Goal: Task Accomplishment & Management: Manage account settings

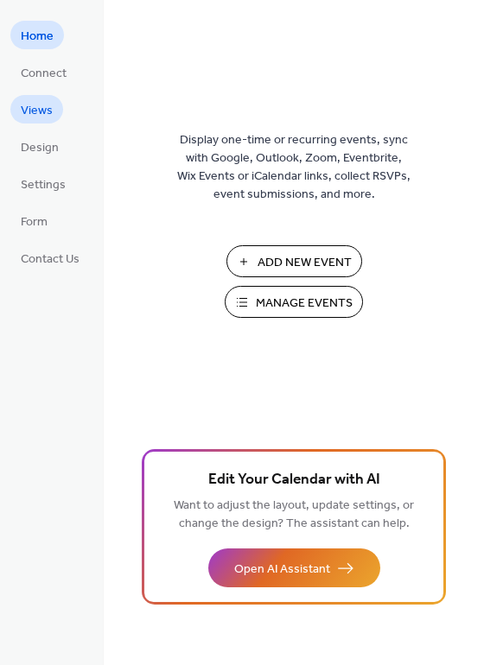
click at [44, 103] on span "Views" at bounding box center [37, 111] width 32 height 18
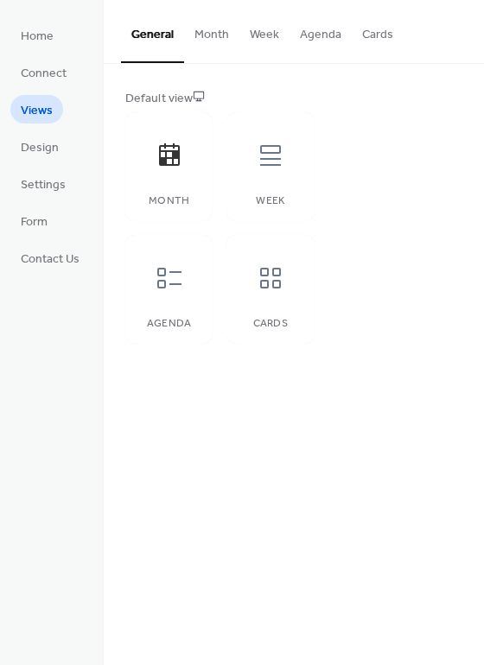
click at [199, 38] on button "Month" at bounding box center [211, 30] width 55 height 61
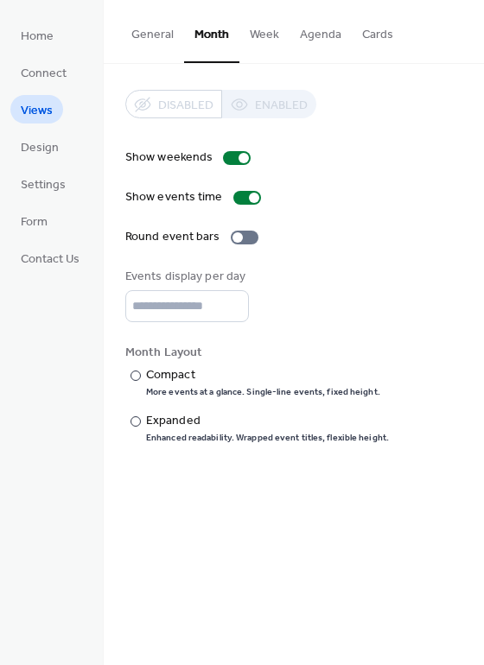
click at [265, 33] on button "Week" at bounding box center [264, 30] width 50 height 61
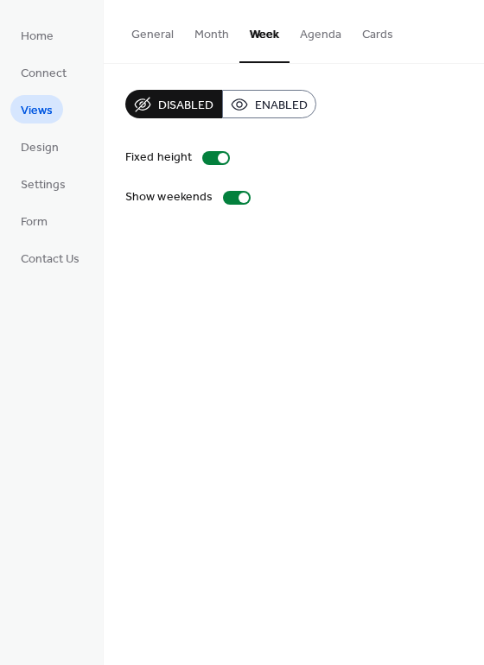
click at [144, 36] on button "General" at bounding box center [152, 30] width 63 height 61
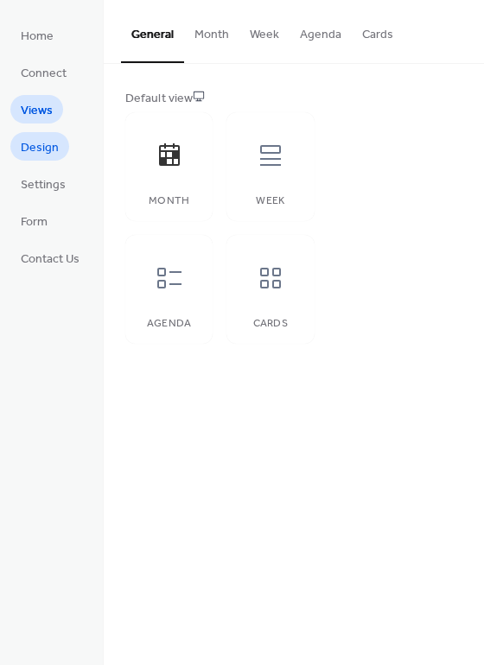
click at [44, 146] on span "Design" at bounding box center [40, 148] width 38 height 18
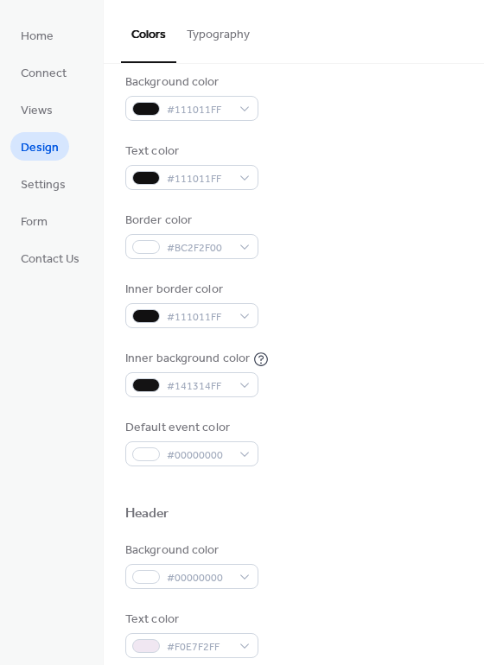
scroll to position [173, 0]
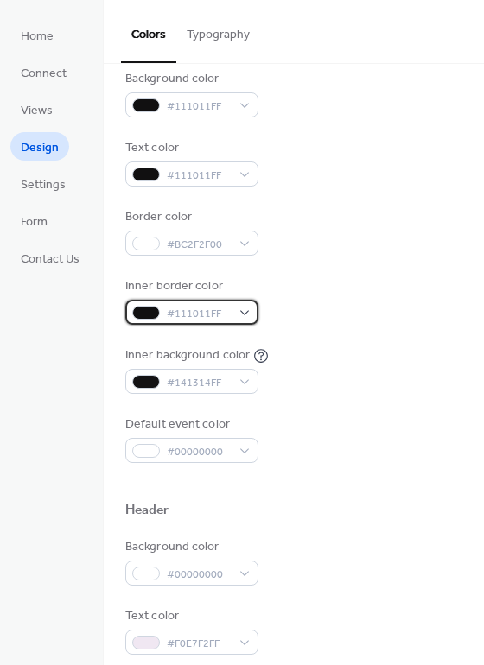
click at [221, 313] on span "#111011FF" at bounding box center [199, 314] width 64 height 18
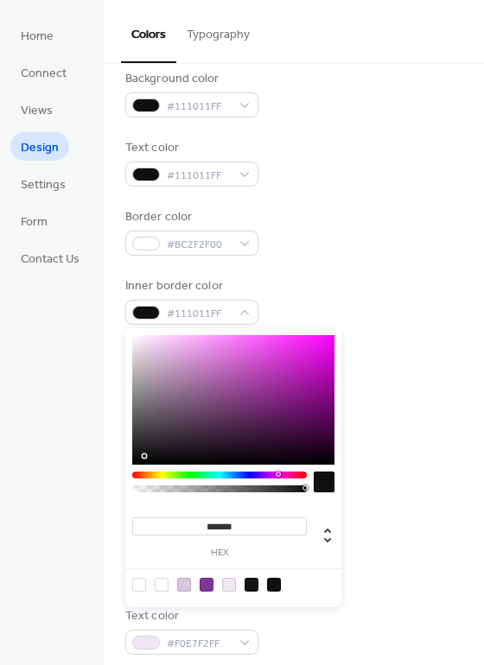
click at [140, 585] on div at bounding box center [139, 585] width 14 height 14
click at [267, 579] on div at bounding box center [274, 585] width 14 height 14
type input "**"
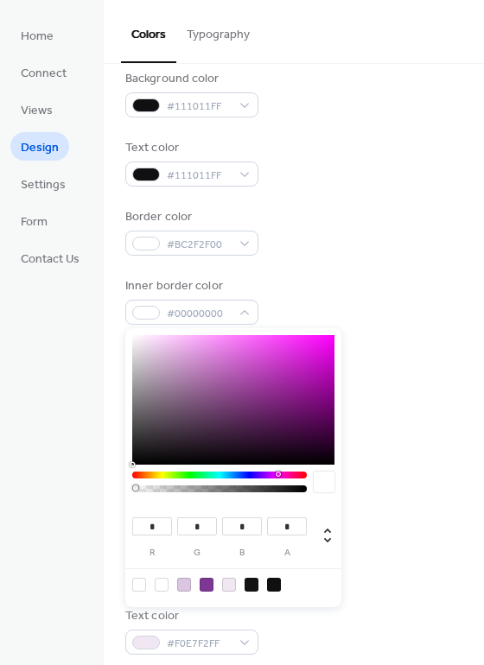
type input "**"
type input "*"
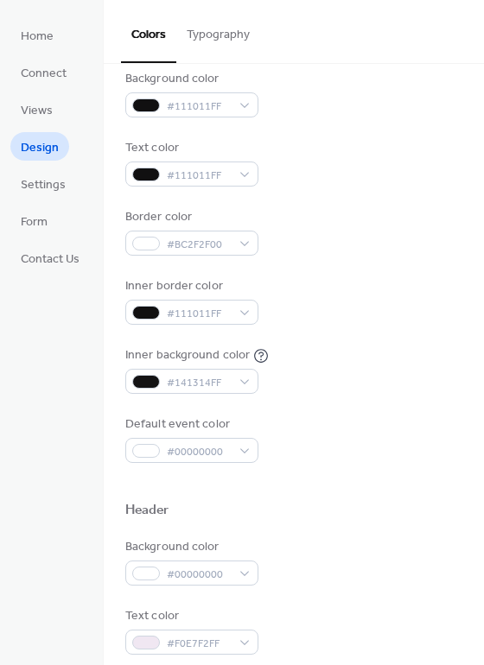
click at [401, 415] on div "Default event color #00000000" at bounding box center [293, 438] width 337 height 47
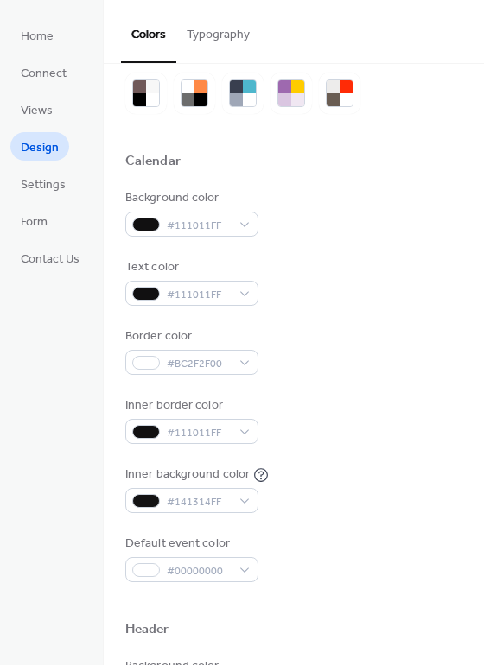
scroll to position [0, 0]
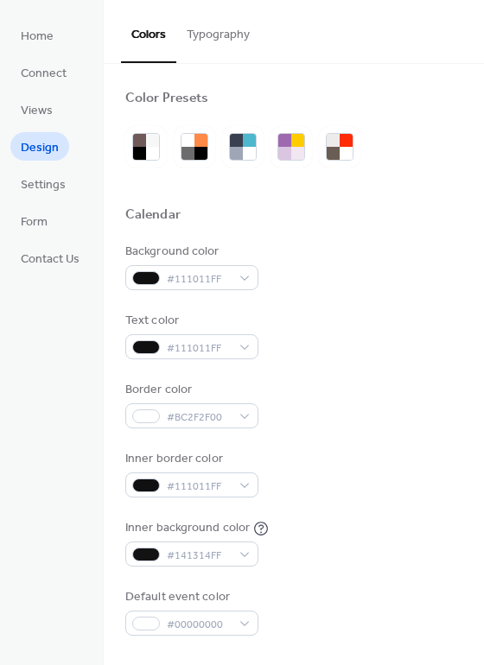
click at [224, 35] on button "Typography" at bounding box center [218, 30] width 84 height 61
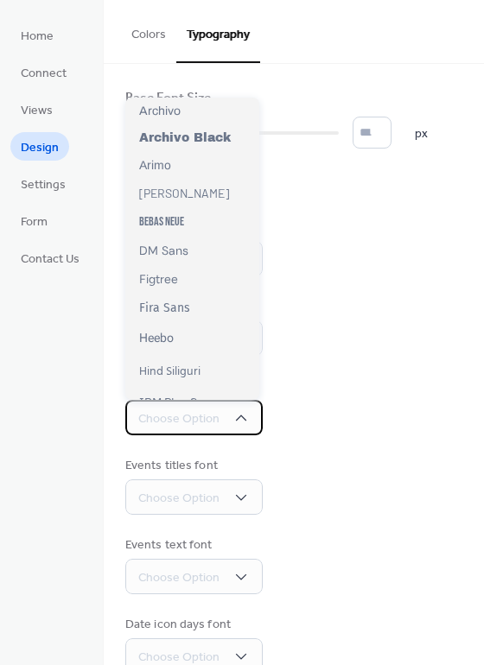
click at [215, 414] on span "Choose Option" at bounding box center [178, 419] width 81 height 18
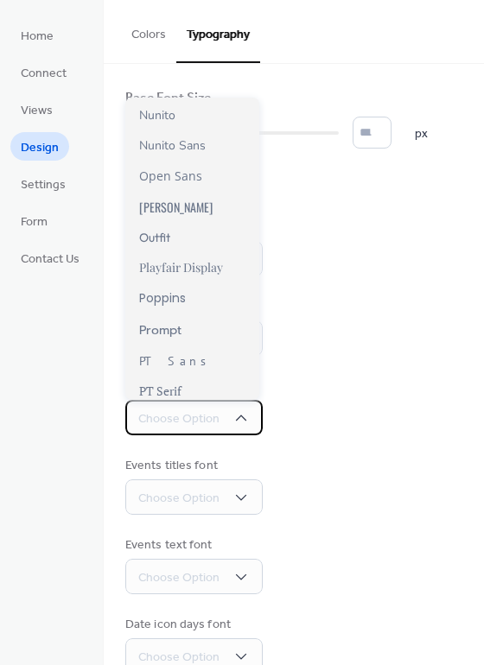
scroll to position [828, 0]
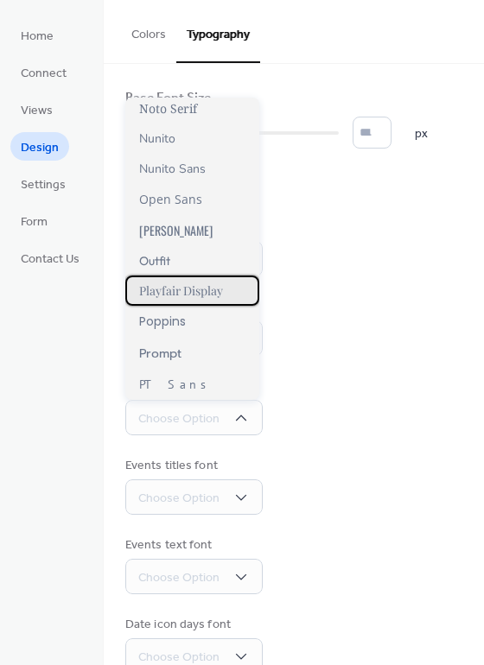
click at [209, 292] on span "Playfair Display" at bounding box center [181, 290] width 84 height 16
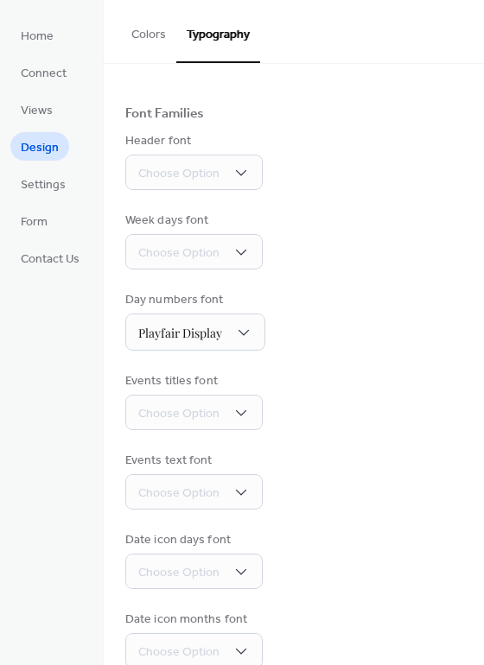
scroll to position [115, 0]
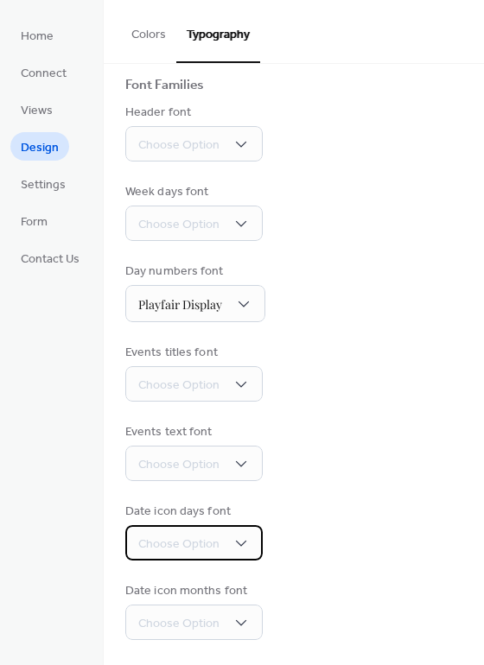
click at [200, 542] on span "Choose Option" at bounding box center [178, 544] width 81 height 18
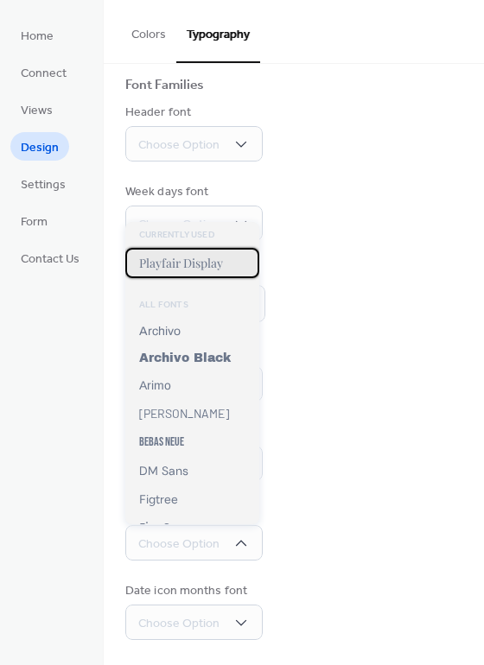
click at [205, 265] on span "Playfair Display" at bounding box center [181, 263] width 84 height 16
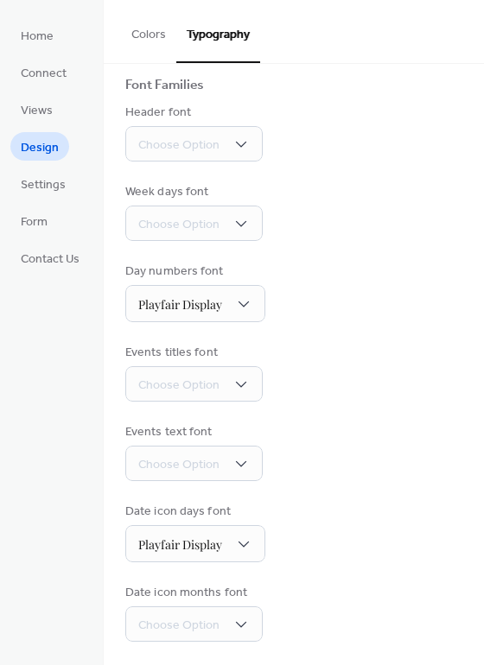
scroll to position [117, 0]
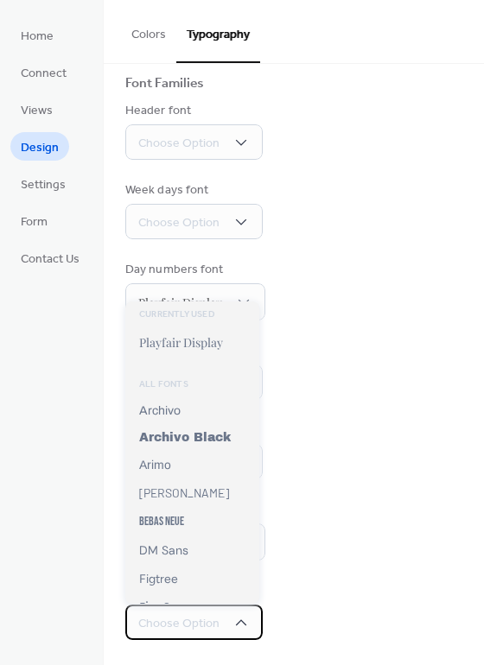
click at [177, 622] on span "Choose Option" at bounding box center [178, 624] width 81 height 18
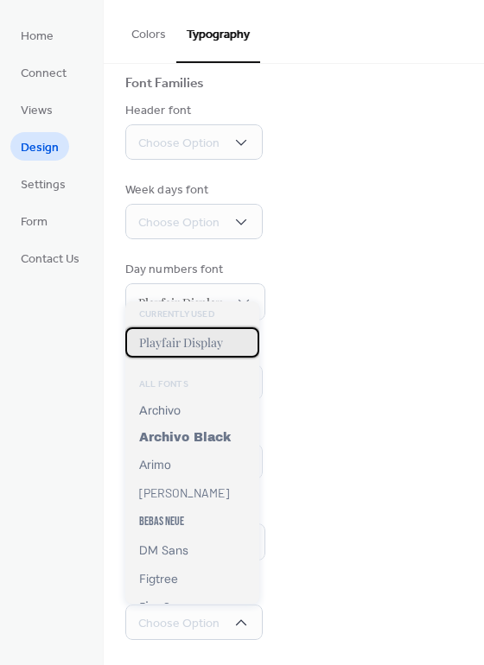
click at [193, 341] on span "Playfair Display" at bounding box center [181, 342] width 84 height 16
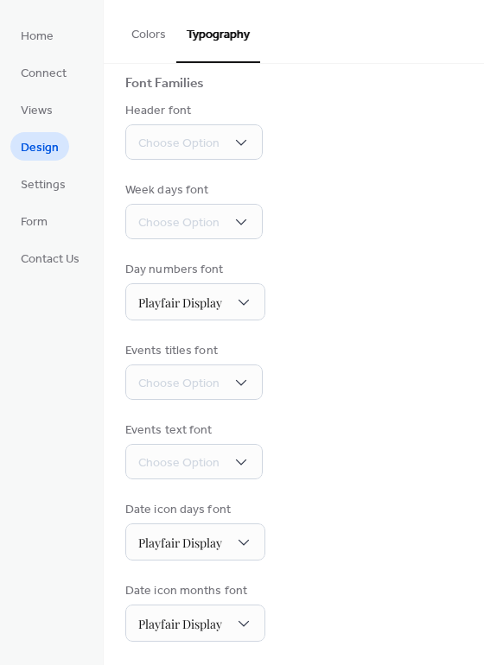
click at [361, 353] on div "Events titles font Choose Option" at bounding box center [293, 371] width 337 height 58
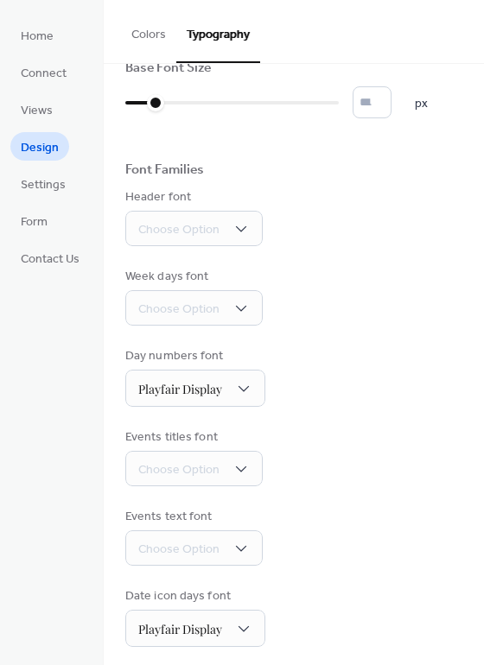
scroll to position [0, 0]
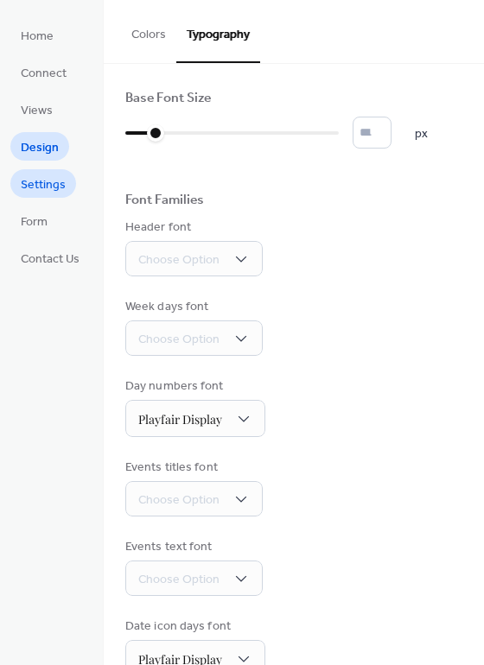
click at [36, 180] on span "Settings" at bounding box center [43, 185] width 45 height 18
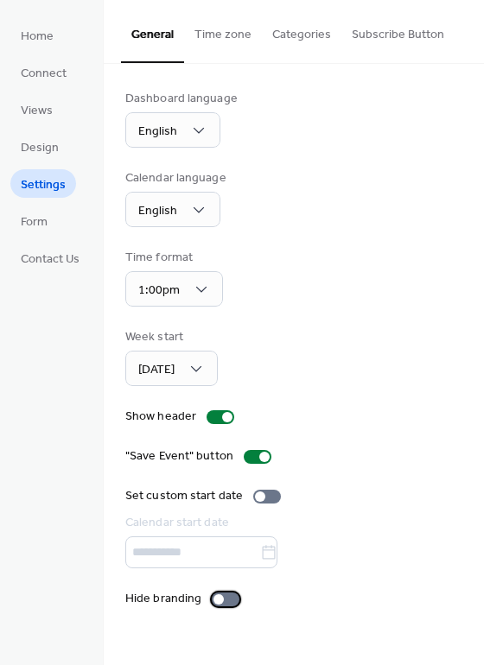
click at [226, 594] on div at bounding box center [226, 599] width 28 height 14
click at [228, 595] on div at bounding box center [232, 599] width 10 height 10
click at [41, 148] on span "Design" at bounding box center [40, 148] width 38 height 18
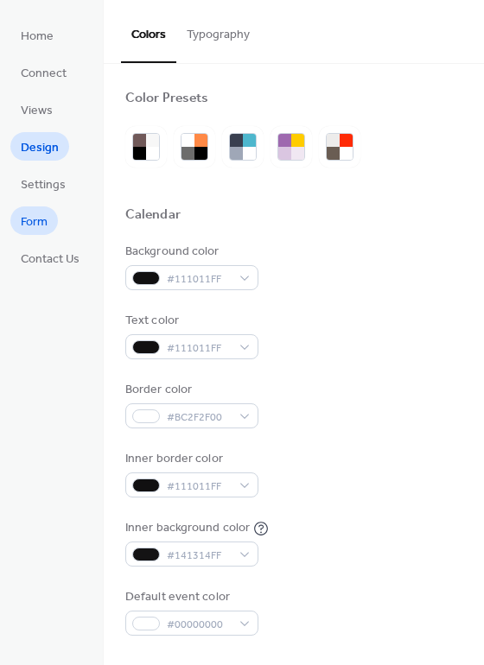
click at [38, 218] on span "Form" at bounding box center [34, 222] width 27 height 18
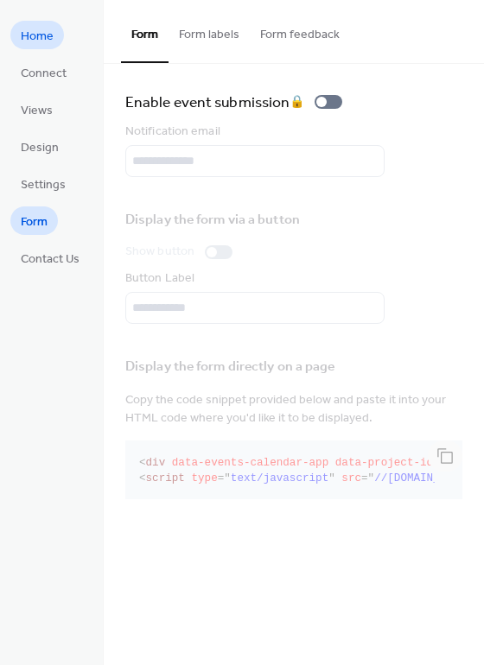
click at [38, 37] on span "Home" at bounding box center [37, 37] width 33 height 18
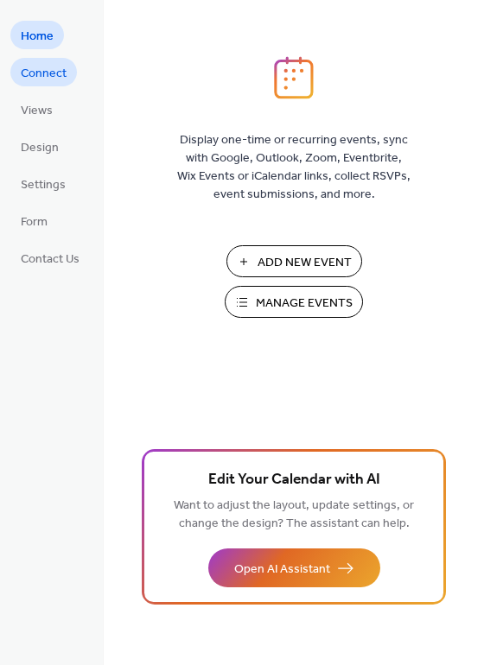
click at [48, 69] on span "Connect" at bounding box center [44, 74] width 46 height 18
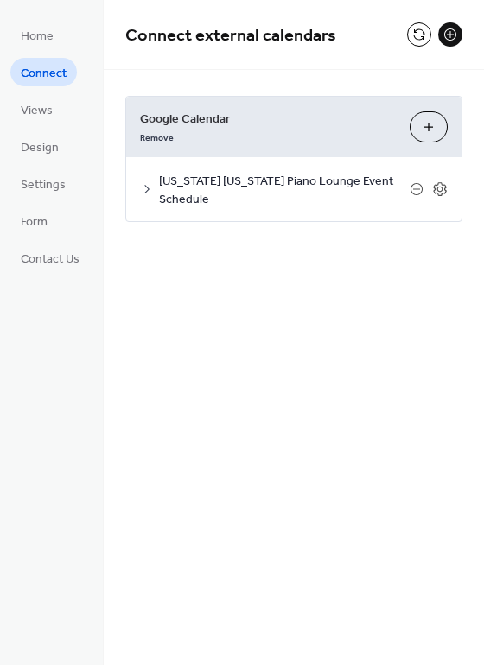
click at [310, 178] on span "[US_STATE] [US_STATE] Piano Lounge Event Schedule" at bounding box center [284, 191] width 250 height 36
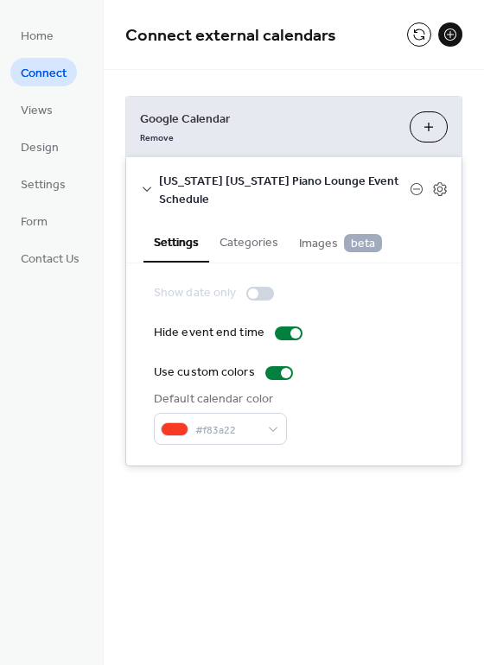
click at [263, 239] on button "Categories" at bounding box center [248, 241] width 79 height 40
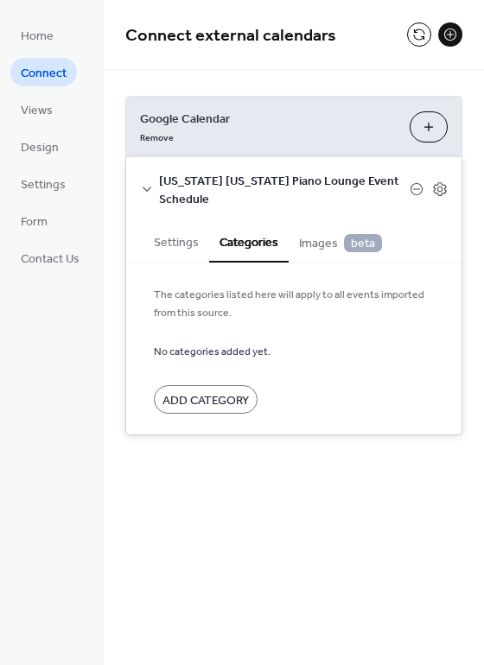
click at [307, 243] on span "Images beta" at bounding box center [340, 243] width 83 height 19
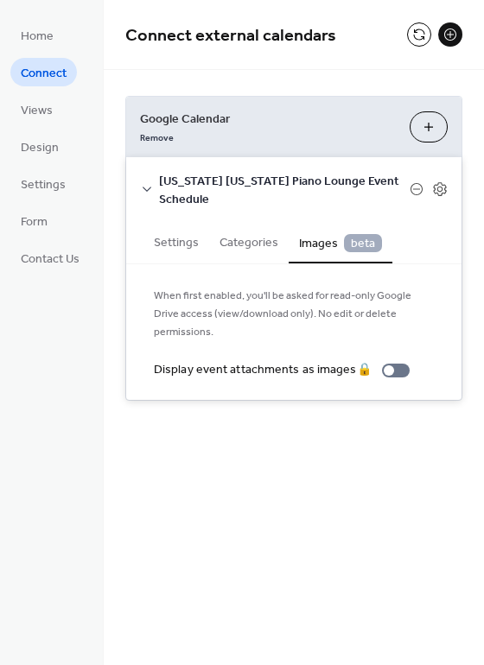
click at [368, 244] on span "beta" at bounding box center [363, 243] width 38 height 18
click at [357, 239] on span "beta" at bounding box center [363, 243] width 38 height 18
click at [317, 239] on span "Images beta" at bounding box center [340, 243] width 83 height 19
click at [317, 240] on span "Images beta" at bounding box center [340, 243] width 83 height 19
click at [199, 264] on div "When first enabled, you'll be asked for read-only Google Drive access (view/dow…" at bounding box center [293, 332] width 335 height 136
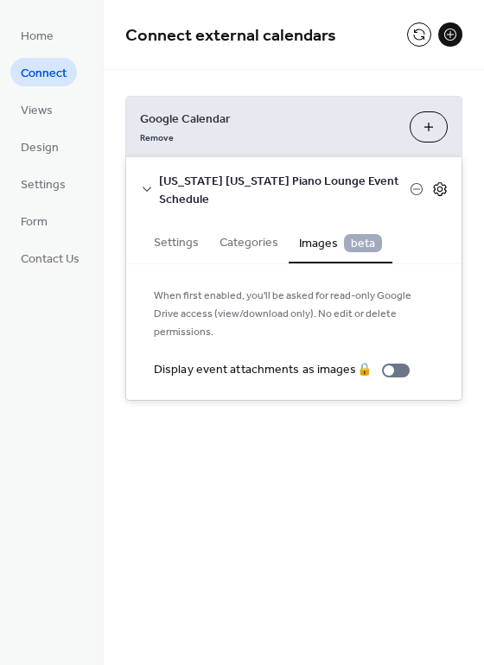
click at [440, 187] on icon at bounding box center [440, 189] width 16 height 16
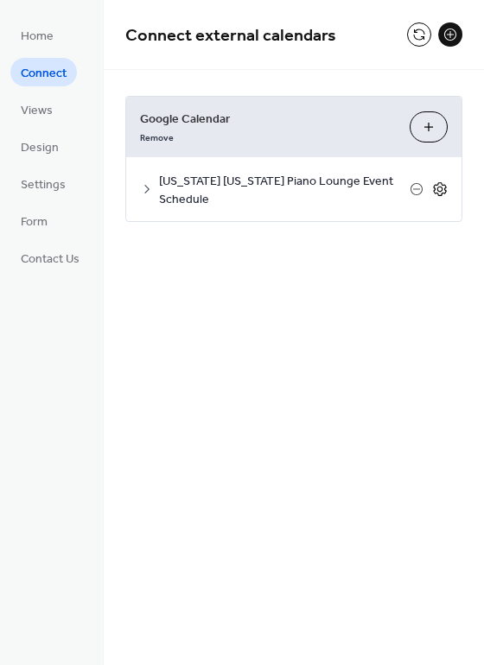
click at [439, 187] on icon at bounding box center [440, 189] width 16 height 16
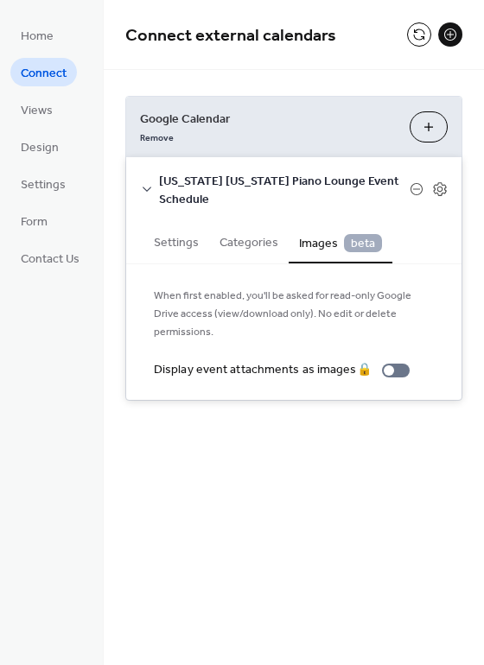
click at [319, 244] on span "Images beta" at bounding box center [340, 243] width 83 height 19
click at [258, 245] on button "Categories" at bounding box center [248, 241] width 79 height 40
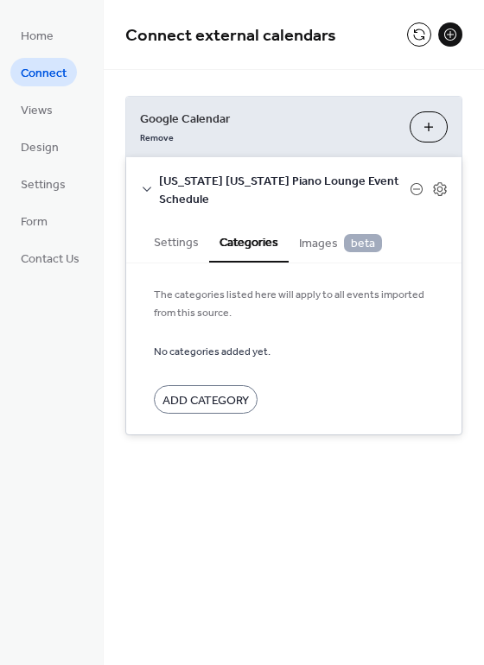
click at [182, 244] on button "Settings" at bounding box center [176, 241] width 66 height 40
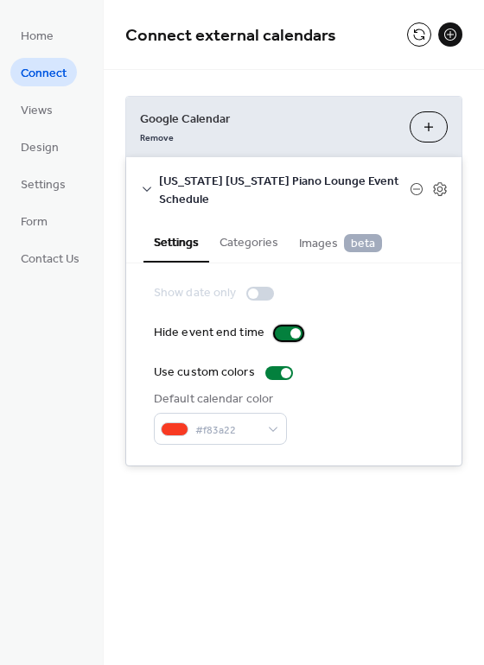
click at [275, 328] on div at bounding box center [289, 333] width 28 height 14
click at [288, 327] on div at bounding box center [289, 333] width 28 height 14
click at [44, 107] on span "Views" at bounding box center [37, 111] width 32 height 18
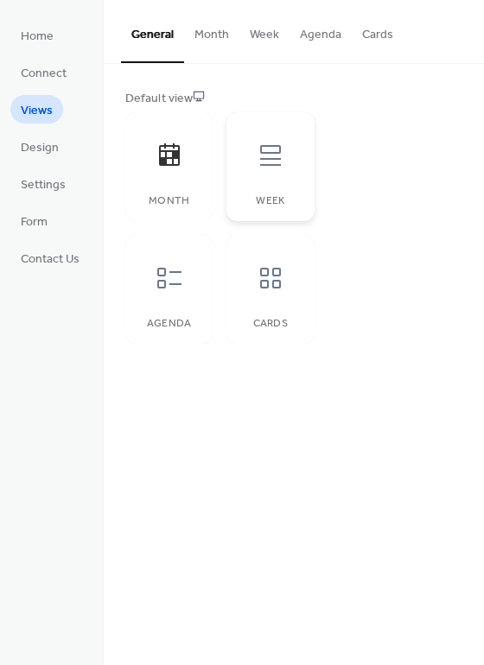
click at [263, 155] on icon at bounding box center [270, 156] width 28 height 28
click at [169, 269] on icon at bounding box center [169, 278] width 28 height 28
click at [167, 148] on icon at bounding box center [169, 156] width 28 height 28
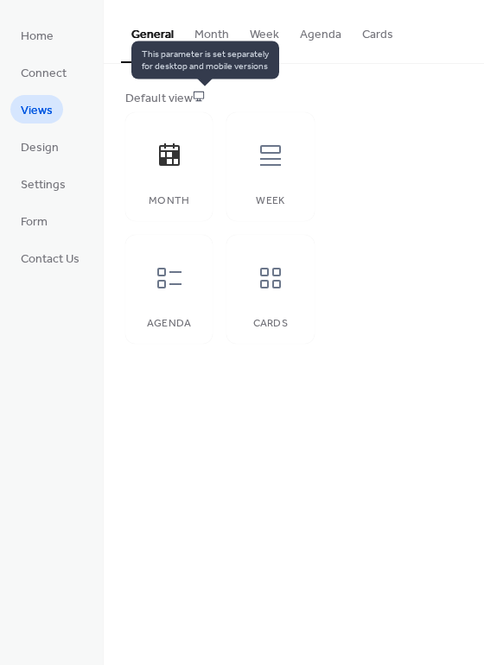
click at [203, 95] on icon at bounding box center [199, 96] width 12 height 12
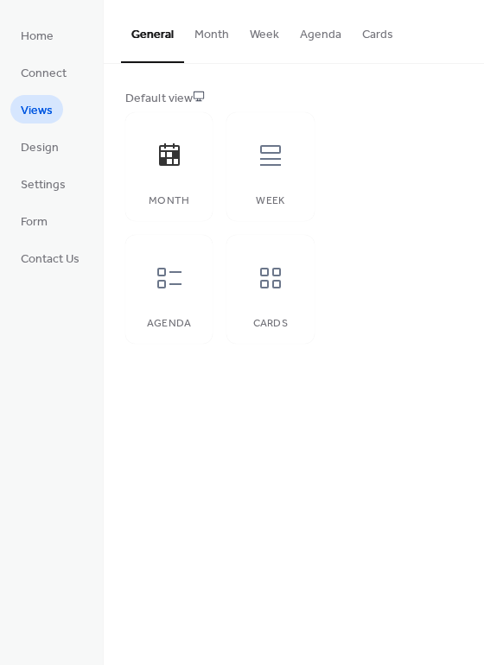
click at [170, 96] on div "Default view" at bounding box center [291, 99] width 333 height 18
click at [153, 96] on div "Default view" at bounding box center [291, 99] width 333 height 18
click at [208, 29] on button "Month" at bounding box center [211, 30] width 55 height 61
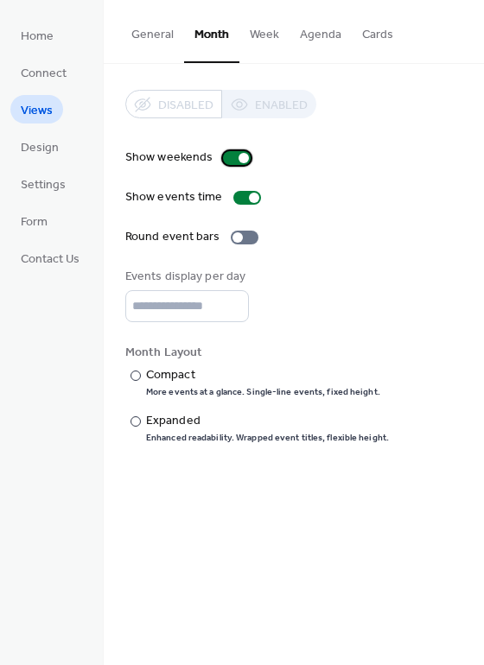
click at [229, 155] on div at bounding box center [237, 158] width 28 height 14
click at [243, 155] on div at bounding box center [237, 158] width 28 height 14
click at [243, 231] on div at bounding box center [245, 238] width 28 height 14
click at [135, 420] on div at bounding box center [135, 421] width 10 height 10
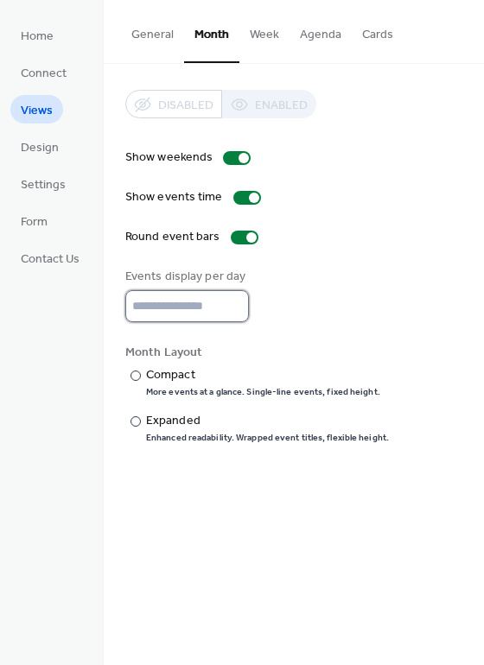
type input "*"
click at [229, 299] on input "*" at bounding box center [186, 306] width 123 height 32
click at [70, 301] on div "Home Connect Views Design Settings Form Contact Us" at bounding box center [52, 332] width 104 height 665
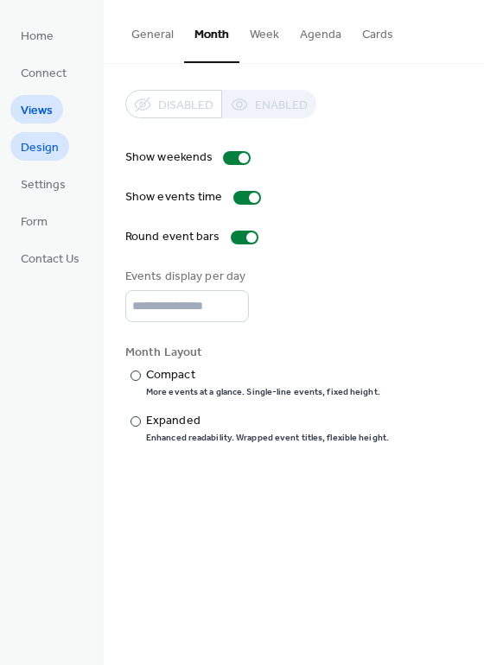
click at [42, 143] on span "Design" at bounding box center [40, 148] width 38 height 18
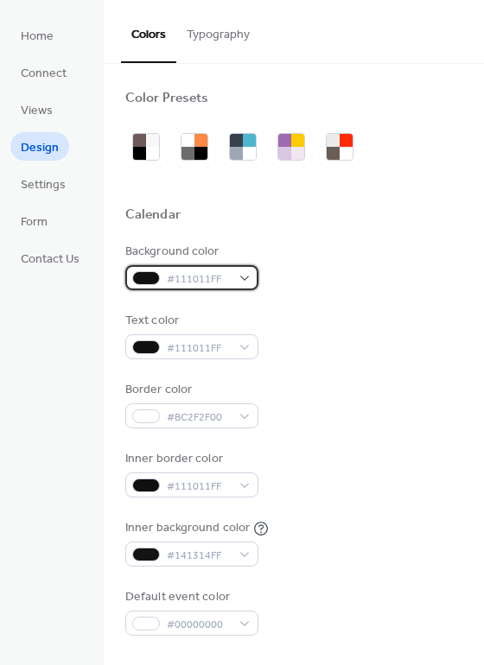
click at [190, 275] on span "#111011FF" at bounding box center [199, 279] width 64 height 18
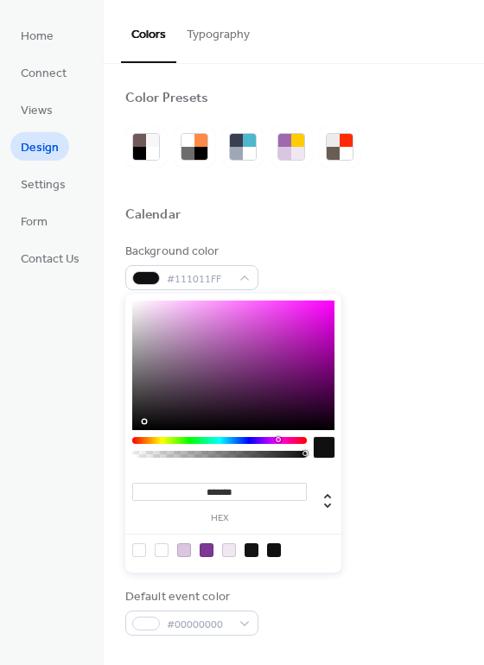
click at [323, 446] on div at bounding box center [323, 447] width 21 height 21
click at [231, 548] on div at bounding box center [229, 550] width 14 height 14
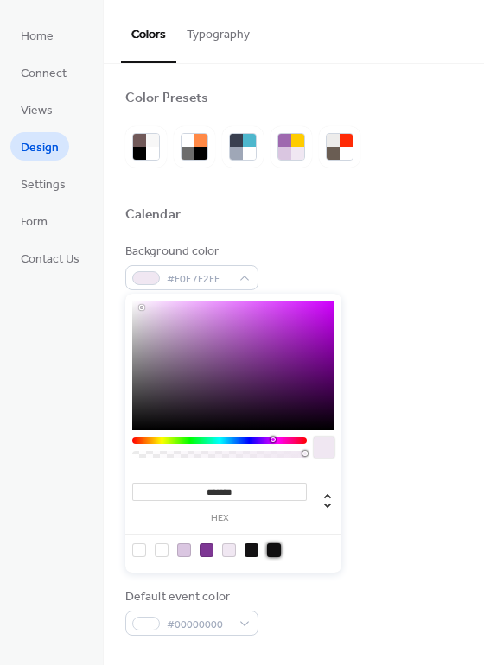
click at [268, 548] on div at bounding box center [274, 550] width 14 height 14
type input "*******"
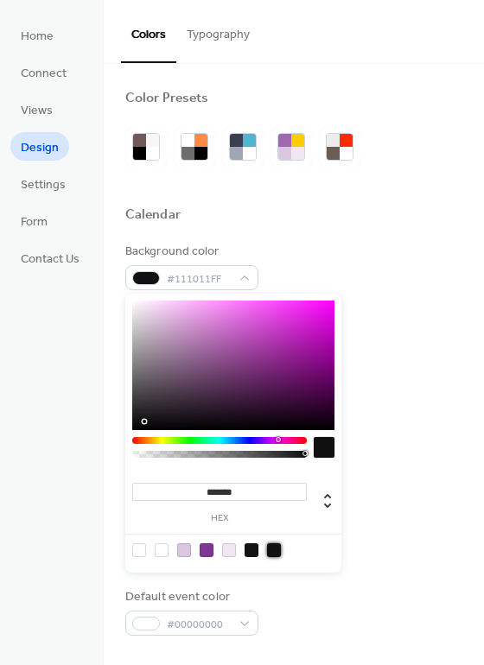
click at [369, 421] on div "Border color #BC2F2F00" at bounding box center [293, 404] width 337 height 47
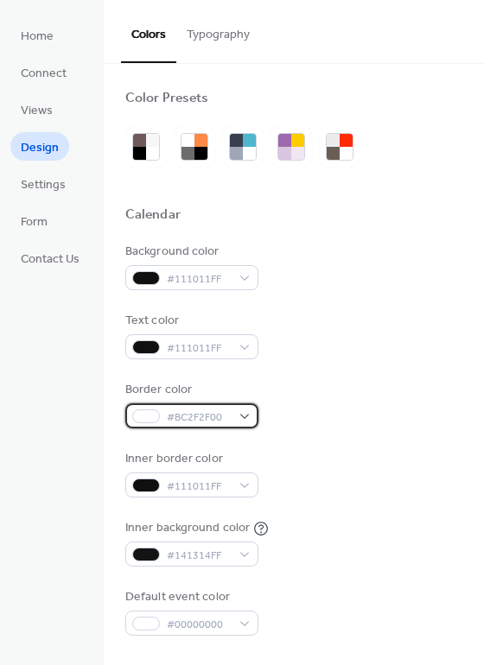
click at [236, 415] on div "#BC2F2F00" at bounding box center [191, 415] width 133 height 25
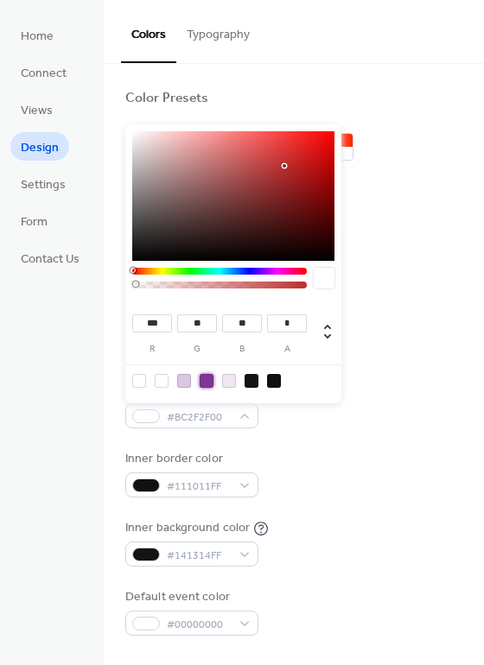
click at [204, 380] on div at bounding box center [206, 381] width 14 height 14
type input "***"
type input "**"
type input "***"
type input "*"
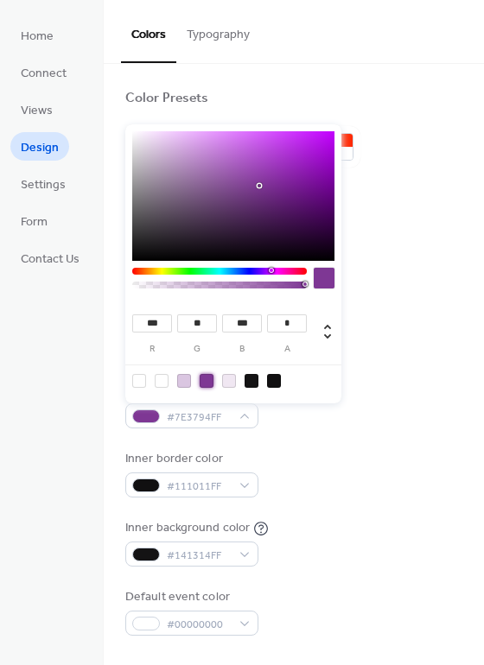
click at [275, 376] on div at bounding box center [274, 381] width 14 height 14
type input "**"
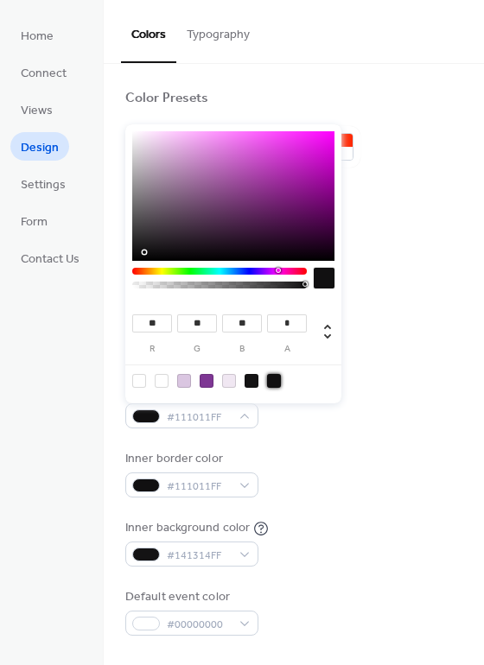
click at [397, 370] on div "Background color #111011FF Text color #111011FF Border color #111011FF Inner bo…" at bounding box center [293, 439] width 337 height 393
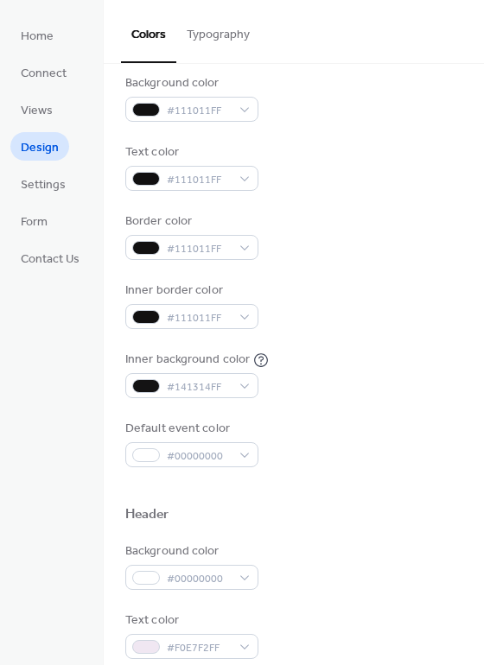
scroll to position [173, 0]
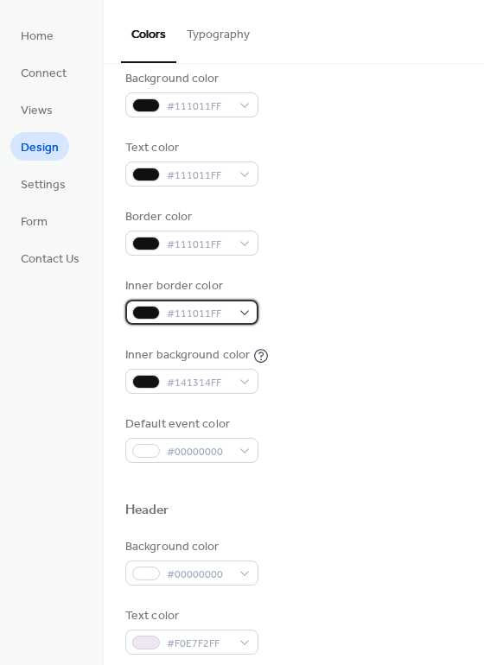
click at [231, 306] on div "#111011FF" at bounding box center [191, 312] width 133 height 25
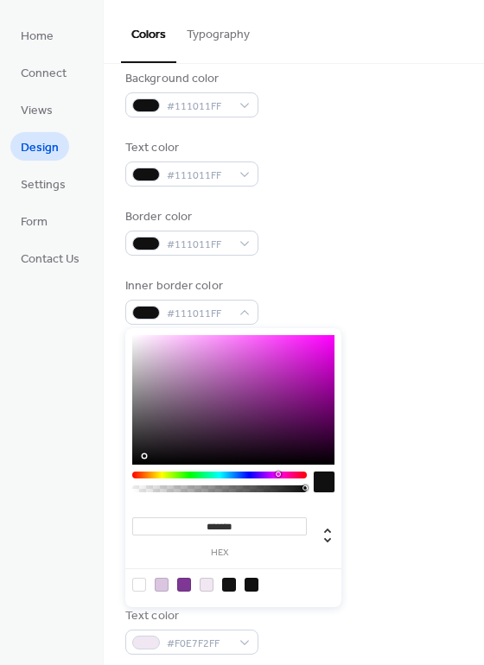
click at [139, 581] on div at bounding box center [139, 585] width 14 height 14
click at [252, 585] on div at bounding box center [251, 585] width 14 height 14
type input "**"
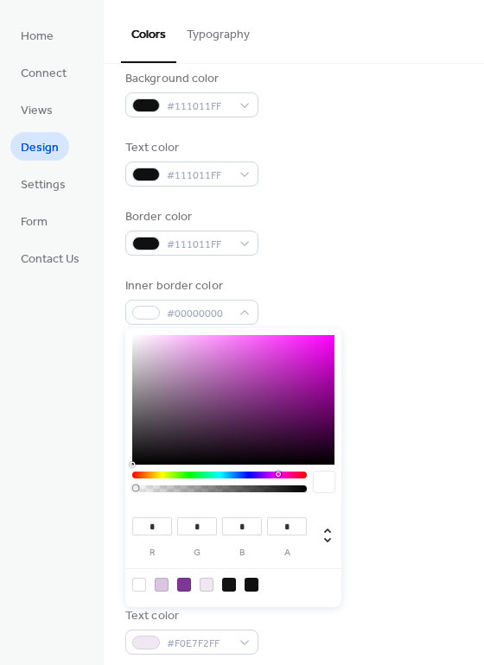
type input "*"
click at [180, 582] on div at bounding box center [184, 585] width 14 height 14
type input "***"
type input "**"
type input "***"
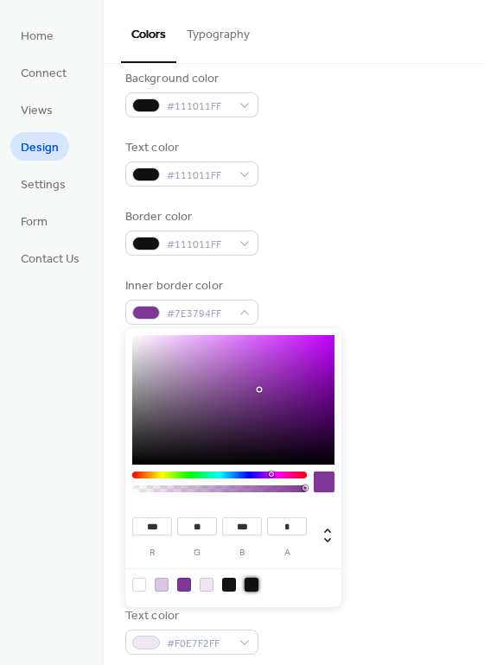
click at [254, 584] on div at bounding box center [251, 585] width 14 height 14
type input "**"
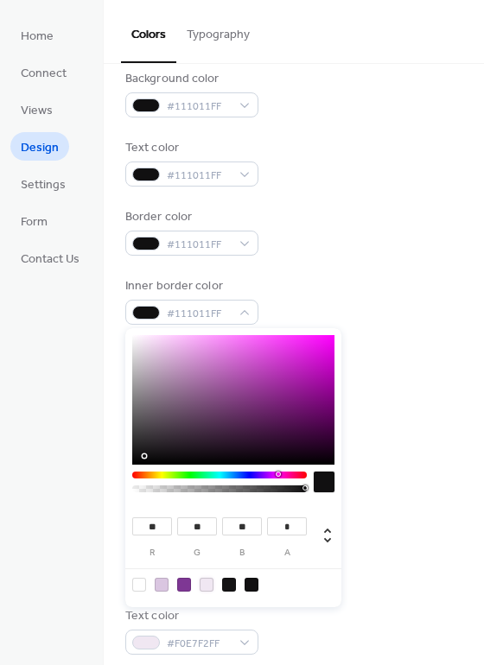
click at [208, 583] on div at bounding box center [206, 585] width 14 height 14
type input "***"
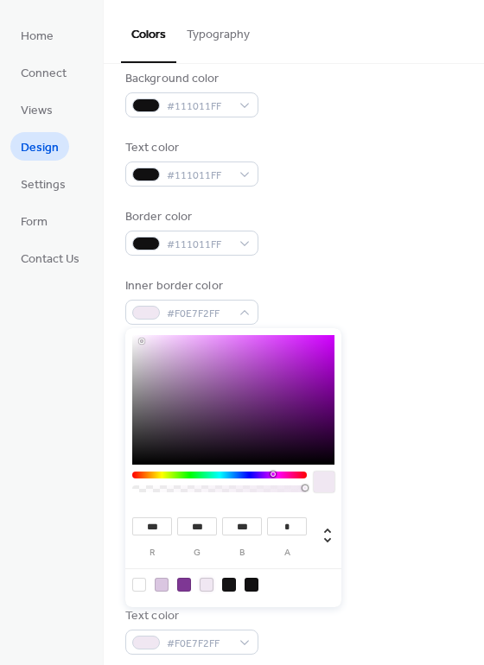
click at [137, 583] on div at bounding box center [139, 585] width 14 height 14
type input "*"
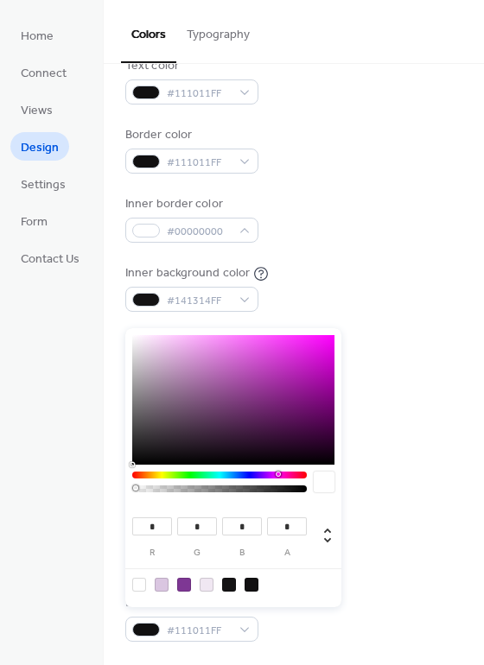
scroll to position [259, 0]
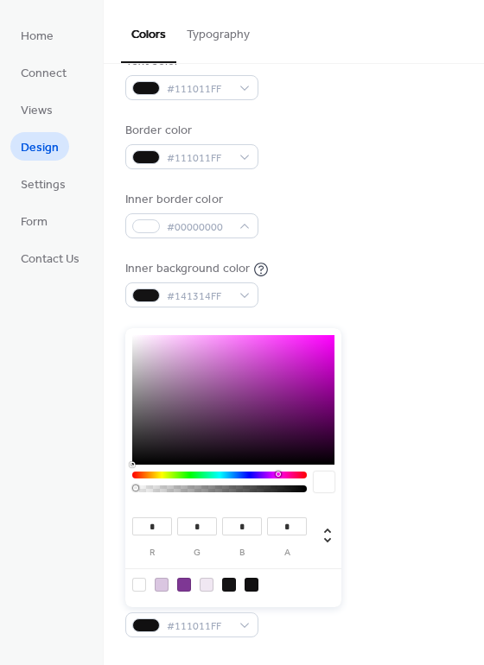
click at [205, 585] on div at bounding box center [206, 585] width 14 height 14
type input "***"
type input "*"
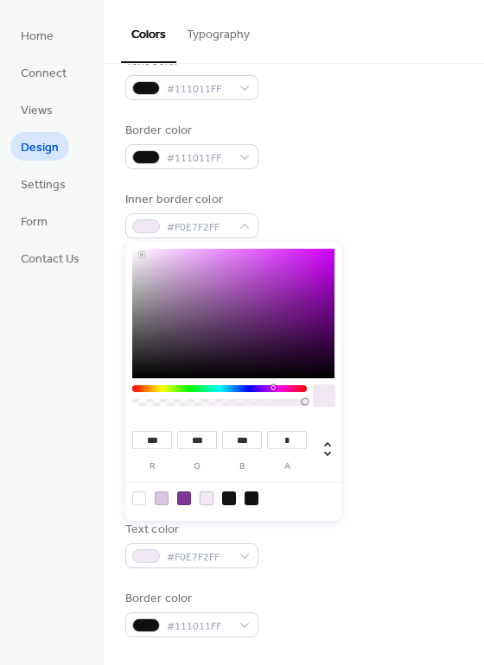
click at [365, 472] on div "Background color #00000000" at bounding box center [293, 475] width 337 height 47
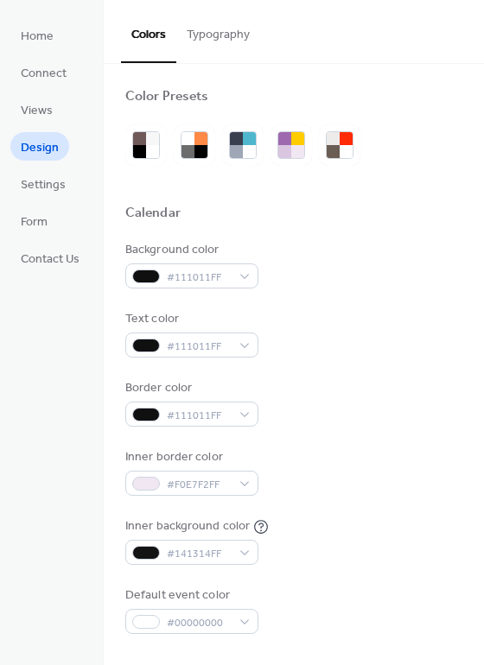
scroll to position [0, 0]
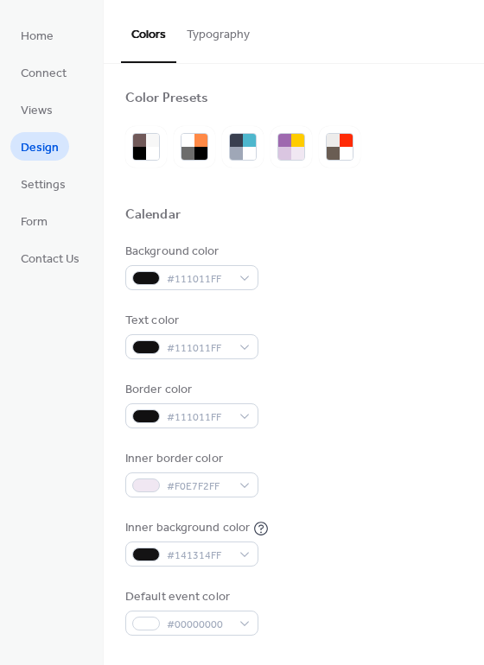
click at [216, 29] on button "Typography" at bounding box center [218, 30] width 84 height 61
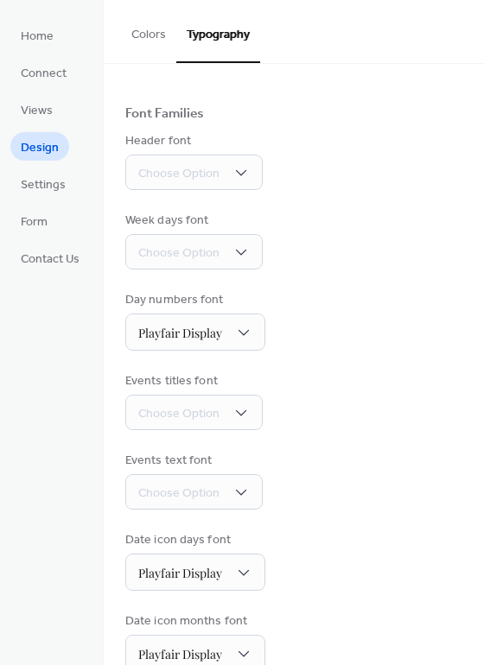
scroll to position [118, 0]
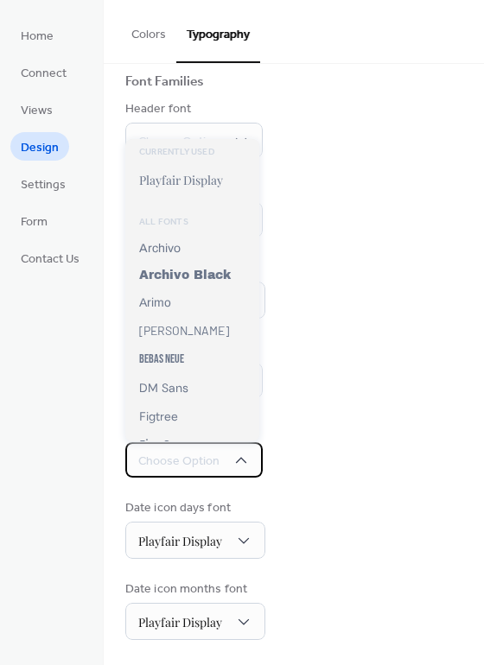
click at [237, 457] on icon at bounding box center [240, 460] width 17 height 17
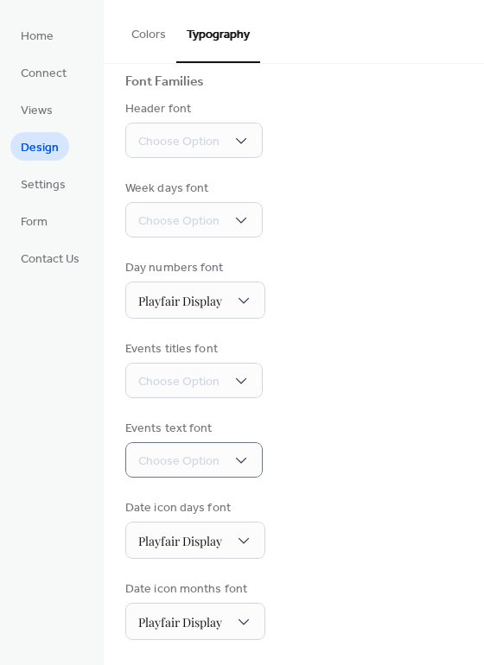
click at [319, 416] on div "Base Font Size * px Font Families Header font Choose Option Week days font Choo…" at bounding box center [293, 306] width 337 height 668
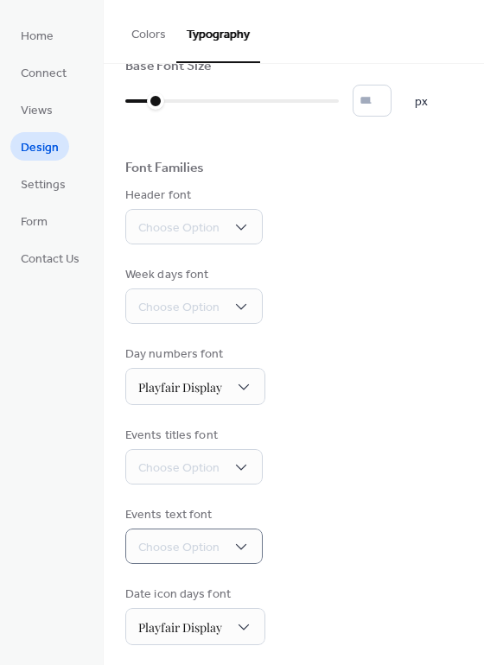
scroll to position [0, 0]
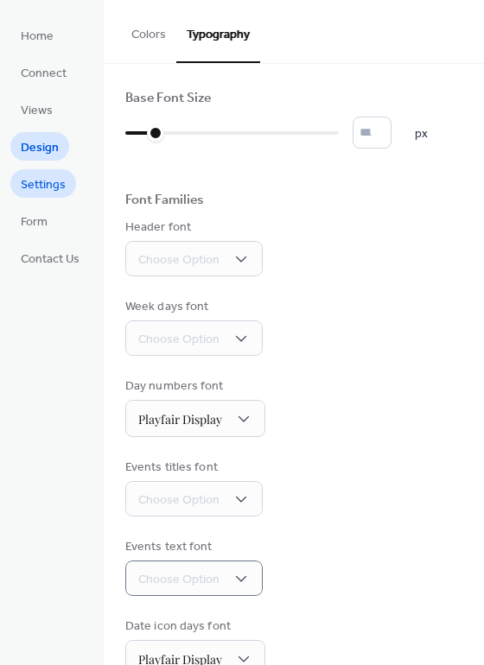
click at [47, 183] on span "Settings" at bounding box center [43, 185] width 45 height 18
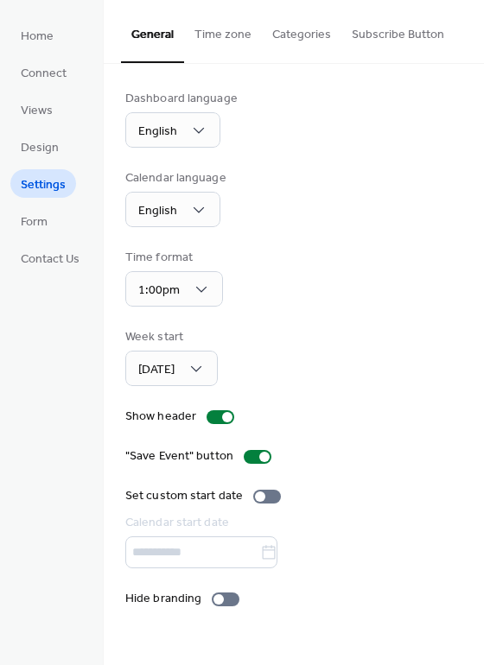
click at [229, 35] on button "Time zone" at bounding box center [223, 30] width 78 height 61
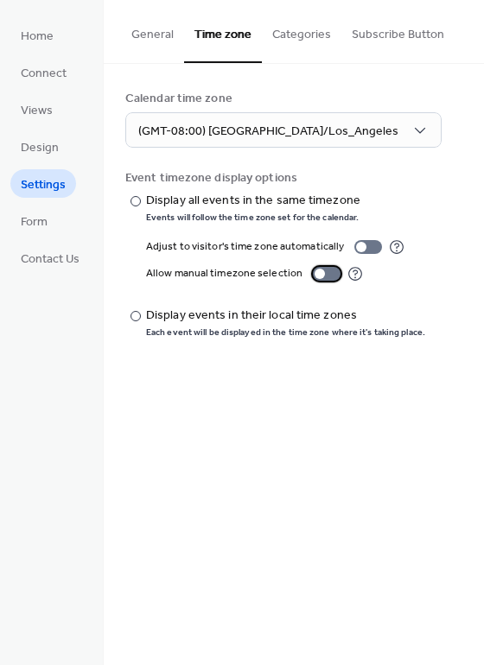
click at [326, 272] on div at bounding box center [327, 274] width 28 height 14
click at [328, 270] on div at bounding box center [333, 274] width 10 height 10
click at [289, 36] on button "Categories" at bounding box center [301, 30] width 79 height 61
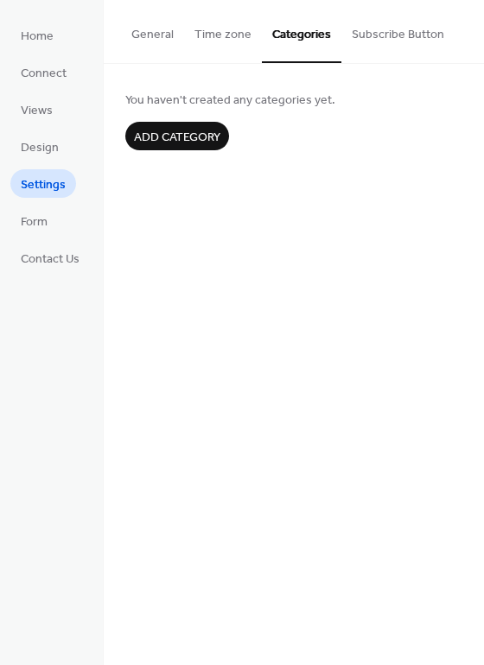
click at [378, 34] on button "Subscribe Button" at bounding box center [397, 30] width 113 height 61
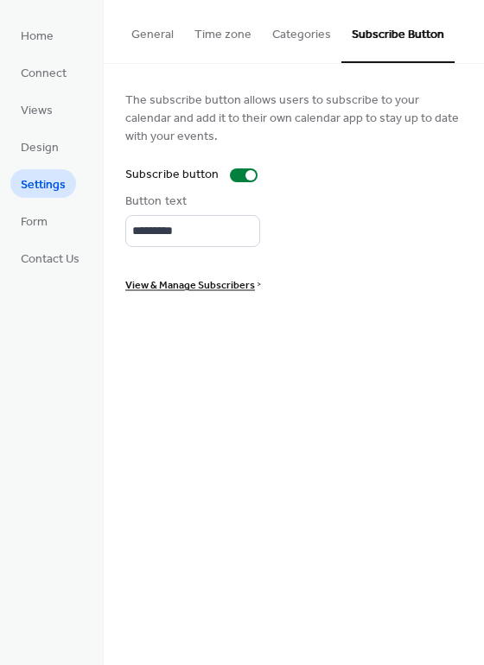
click at [149, 36] on button "General" at bounding box center [152, 30] width 63 height 61
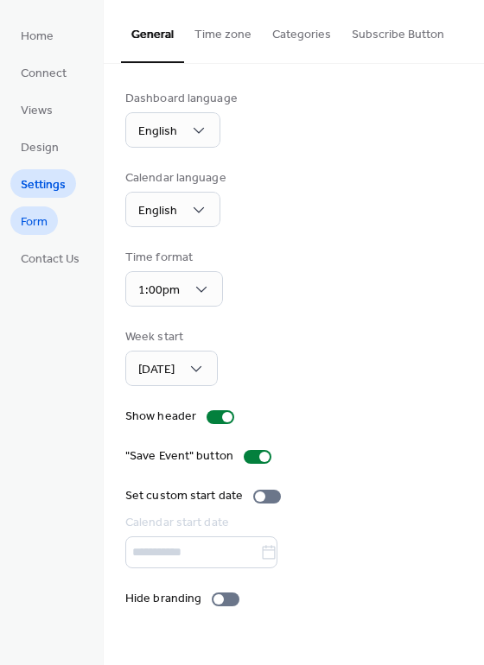
click at [35, 218] on span "Form" at bounding box center [34, 222] width 27 height 18
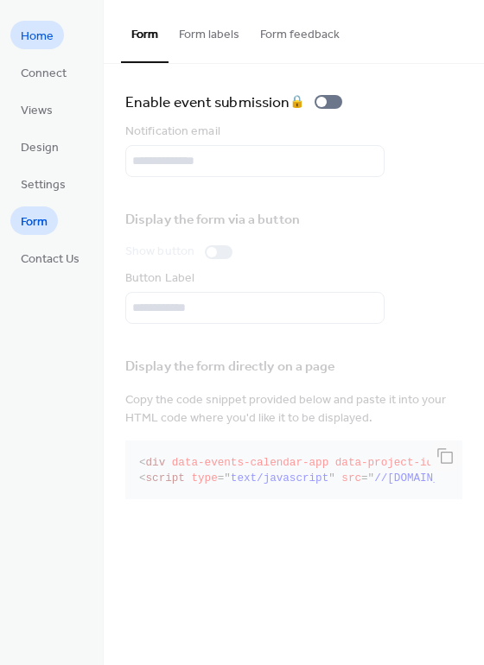
click at [34, 31] on span "Home" at bounding box center [37, 37] width 33 height 18
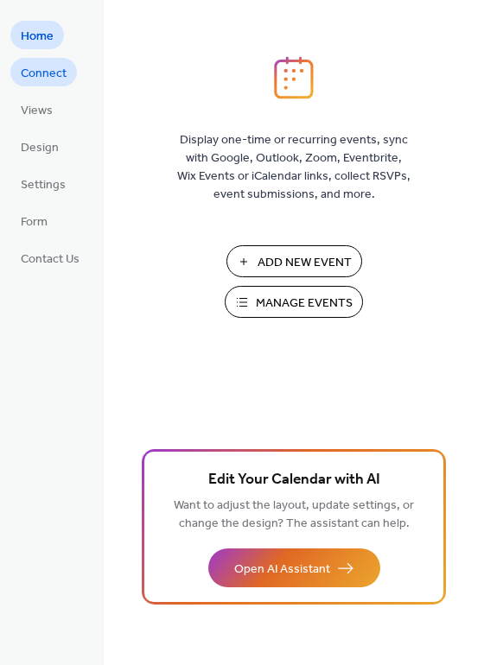
click at [44, 76] on span "Connect" at bounding box center [44, 74] width 46 height 18
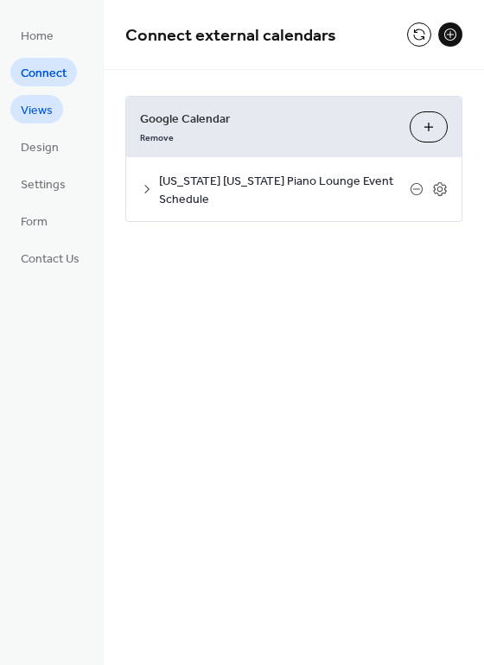
click at [36, 106] on span "Views" at bounding box center [37, 111] width 32 height 18
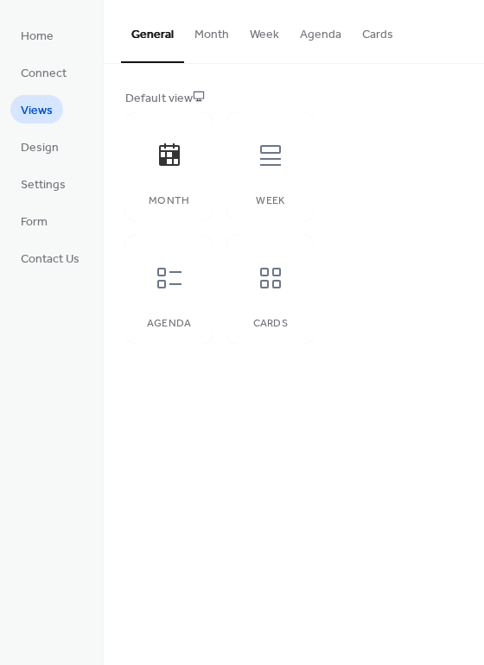
click at [347, 98] on div "Default view" at bounding box center [291, 99] width 333 height 18
click at [218, 35] on button "Month" at bounding box center [211, 30] width 55 height 61
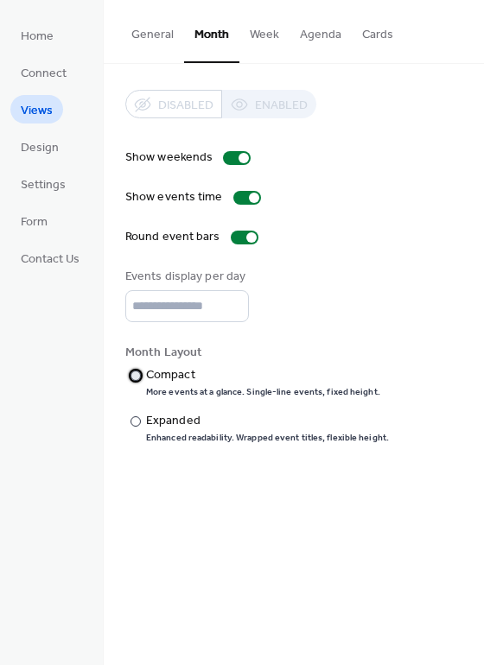
click at [133, 375] on div at bounding box center [135, 375] width 10 height 10
click at [41, 148] on span "Design" at bounding box center [40, 148] width 38 height 18
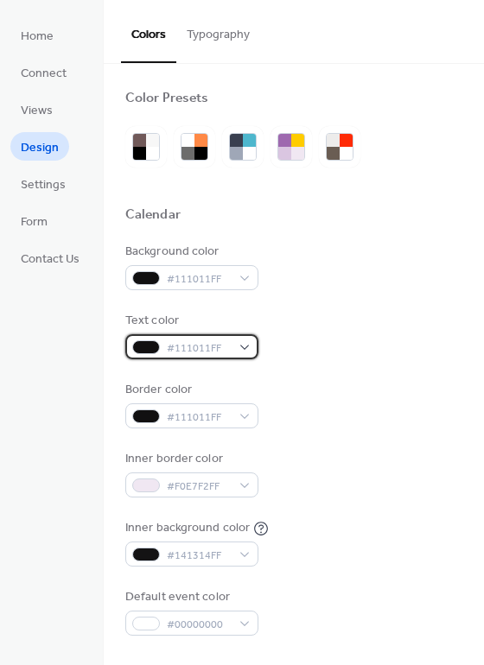
click at [212, 345] on span "#111011FF" at bounding box center [199, 348] width 64 height 18
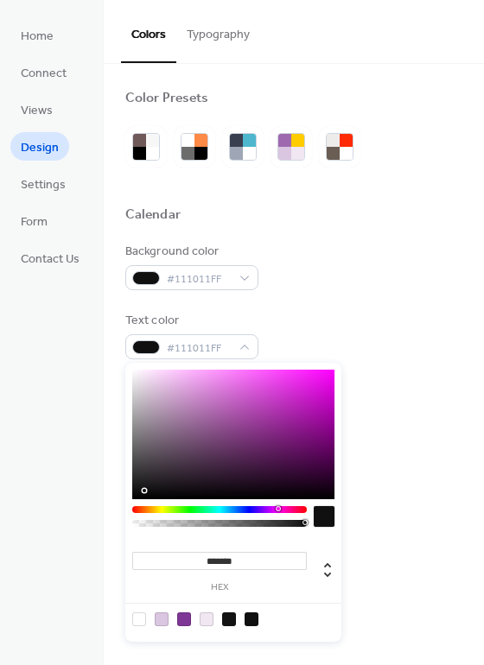
type input "**"
click at [139, 524] on div at bounding box center [219, 523] width 169 height 7
type input "**********"
click at [303, 521] on div at bounding box center [219, 523] width 169 height 7
click at [395, 439] on div "Background color #111011FF Text color #111011FC Border color #111011FF Inner bo…" at bounding box center [293, 439] width 337 height 393
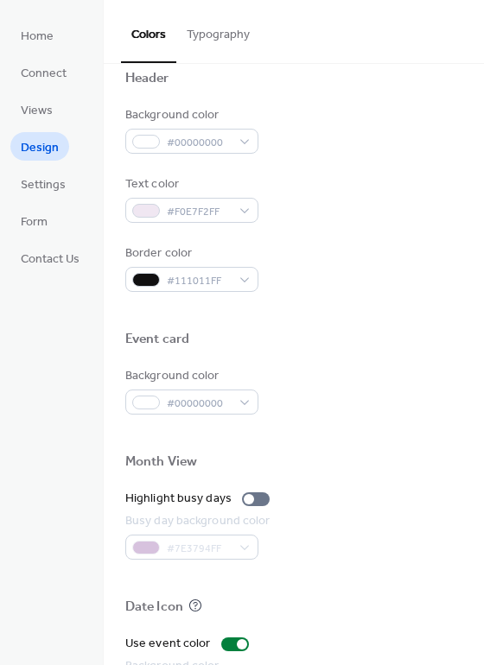
scroll to position [691, 0]
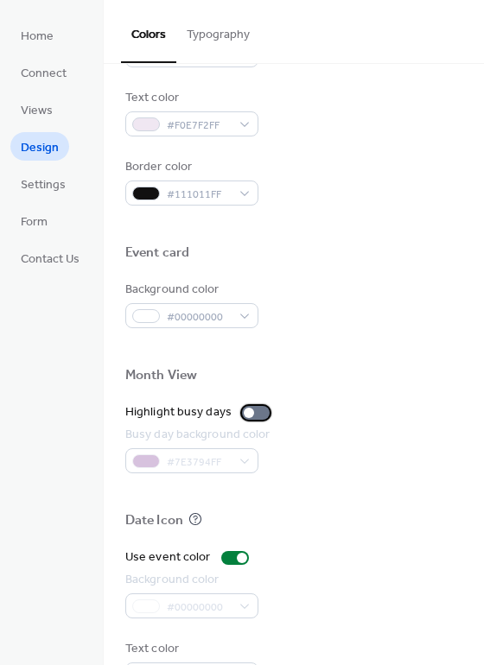
click at [256, 413] on div at bounding box center [256, 413] width 28 height 14
click at [246, 413] on div at bounding box center [256, 413] width 28 height 14
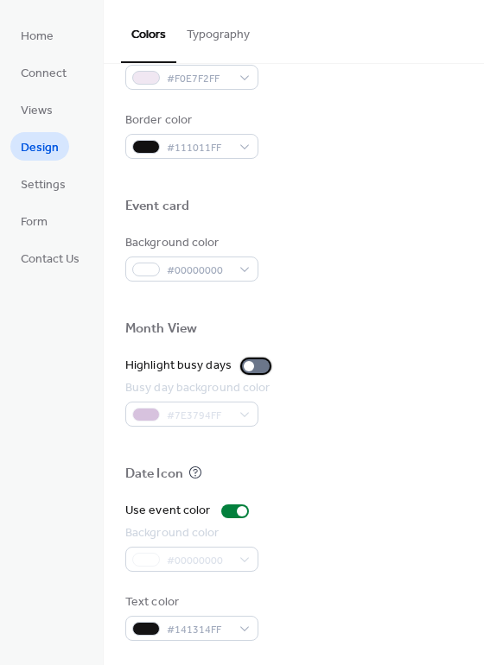
scroll to position [738, 0]
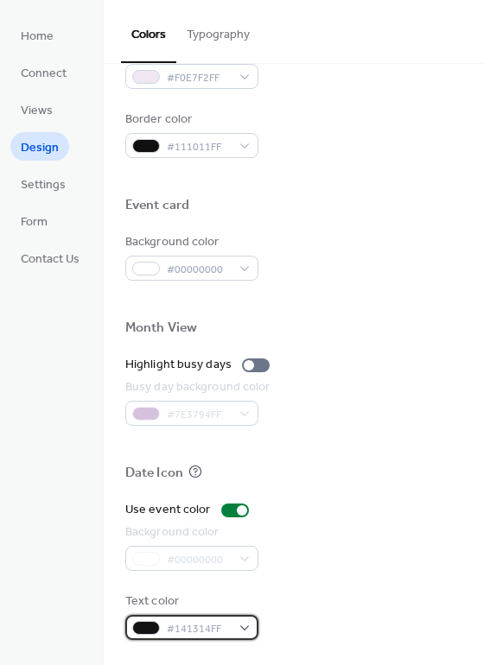
click at [221, 622] on span "#141314FF" at bounding box center [199, 629] width 64 height 18
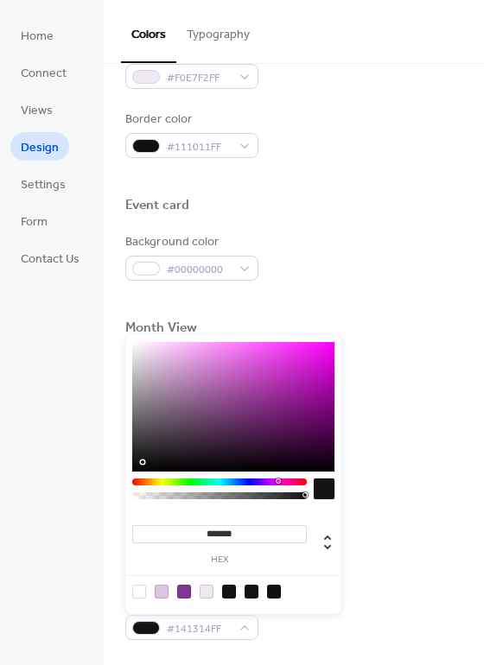
click at [203, 589] on div at bounding box center [206, 592] width 14 height 14
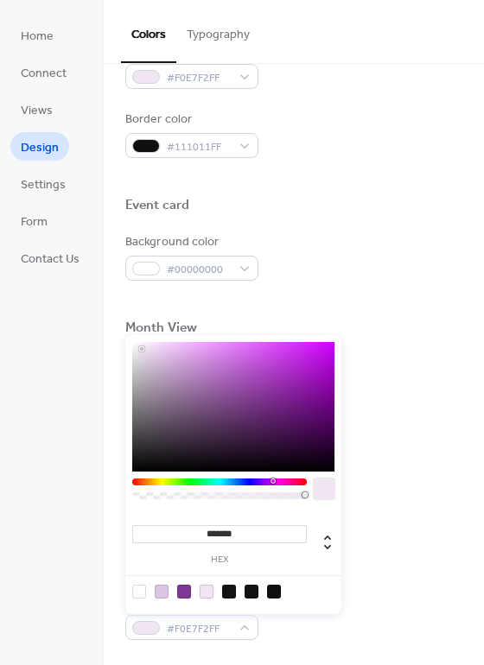
click at [206, 589] on div at bounding box center [206, 592] width 14 height 14
click at [163, 592] on div at bounding box center [162, 592] width 14 height 14
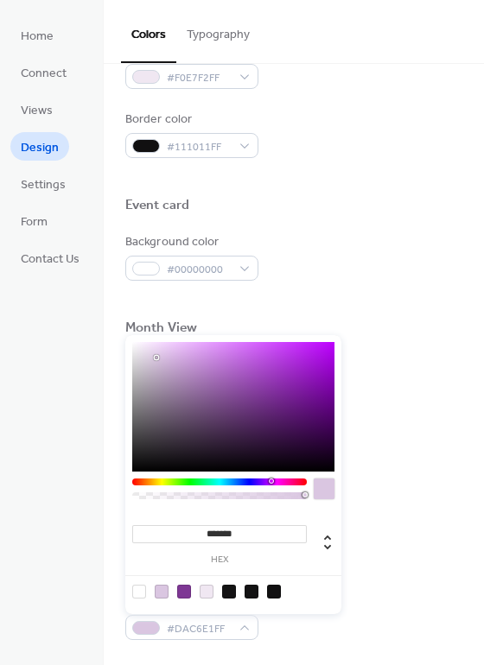
click at [140, 590] on div at bounding box center [139, 592] width 14 height 14
type input "*"
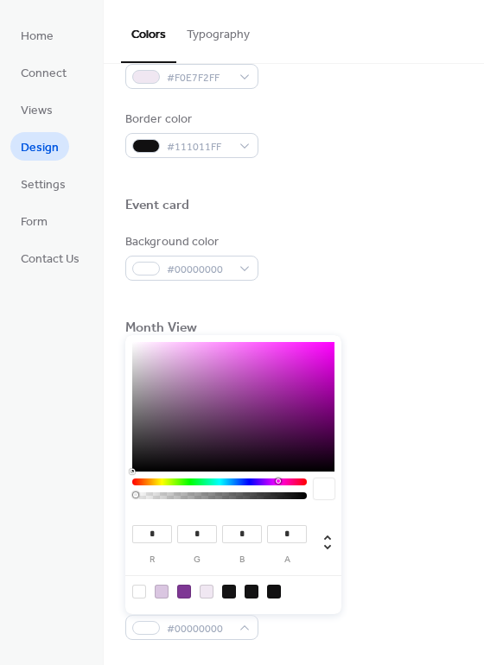
click at [377, 496] on div at bounding box center [293, 494] width 337 height 14
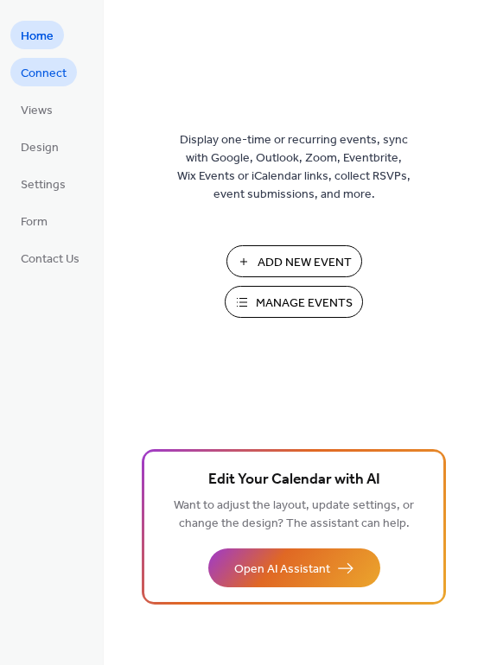
click at [54, 79] on span "Connect" at bounding box center [44, 74] width 46 height 18
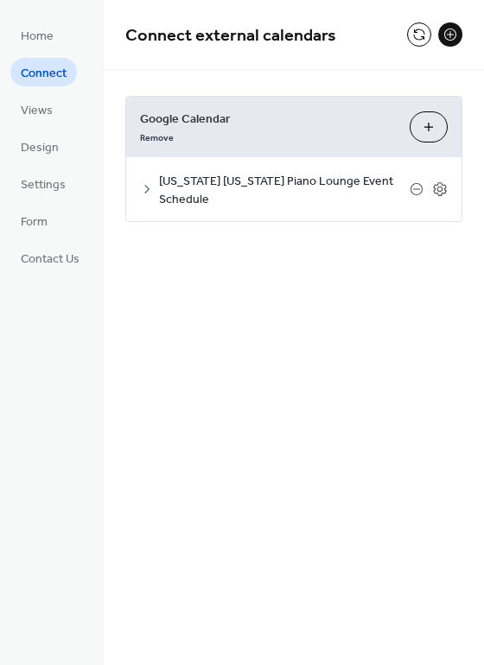
click at [427, 126] on button "Choose Calendars" at bounding box center [428, 126] width 38 height 31
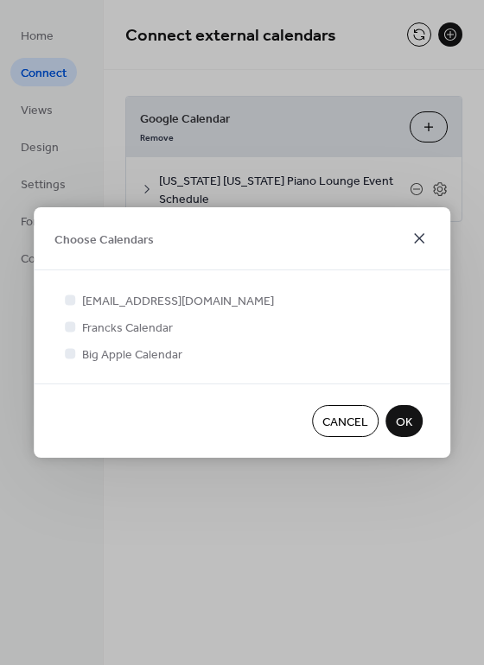
click at [418, 237] on icon at bounding box center [418, 238] width 21 height 21
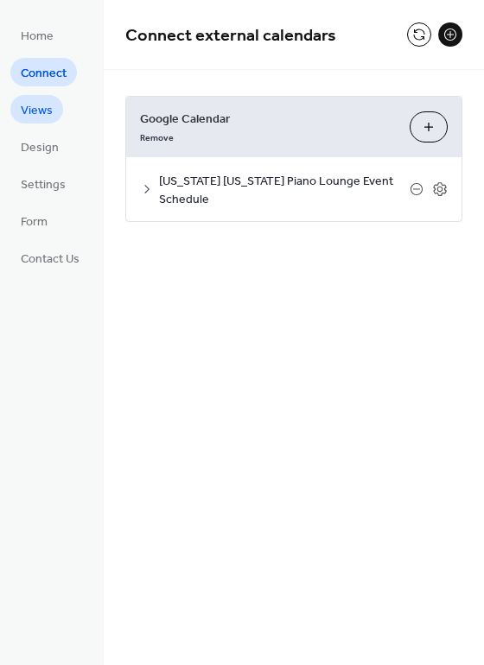
click at [43, 115] on span "Views" at bounding box center [37, 111] width 32 height 18
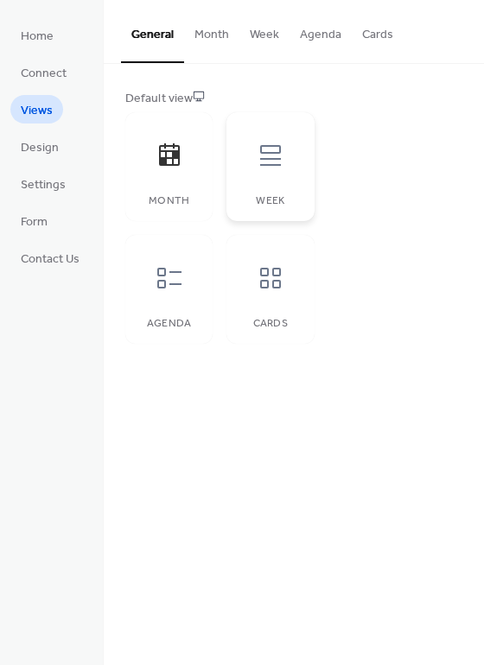
click at [269, 153] on icon at bounding box center [270, 155] width 21 height 21
click at [165, 150] on icon at bounding box center [169, 154] width 21 height 22
click at [216, 35] on button "Month" at bounding box center [211, 30] width 55 height 61
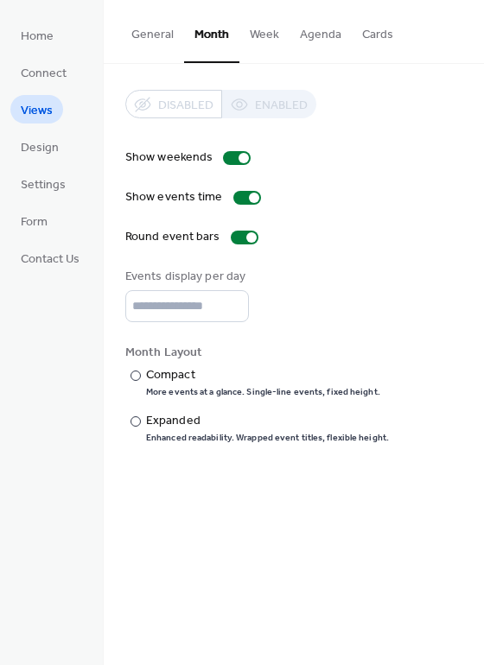
click at [193, 107] on div "Disabled Enabled" at bounding box center [220, 104] width 191 height 28
click at [319, 36] on button "Agenda" at bounding box center [320, 30] width 62 height 61
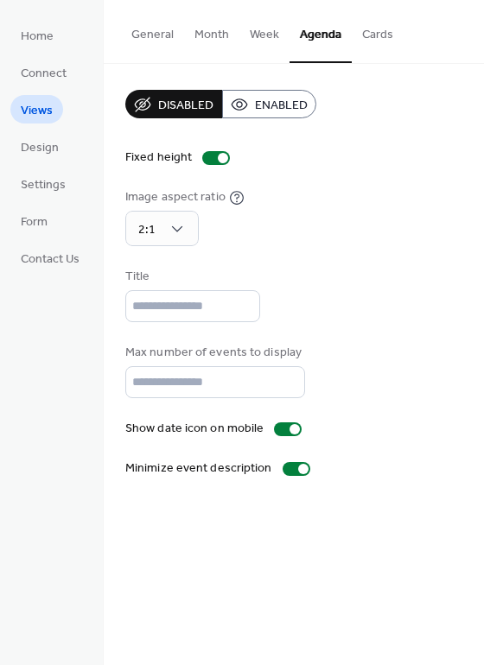
click at [138, 31] on button "General" at bounding box center [152, 30] width 63 height 61
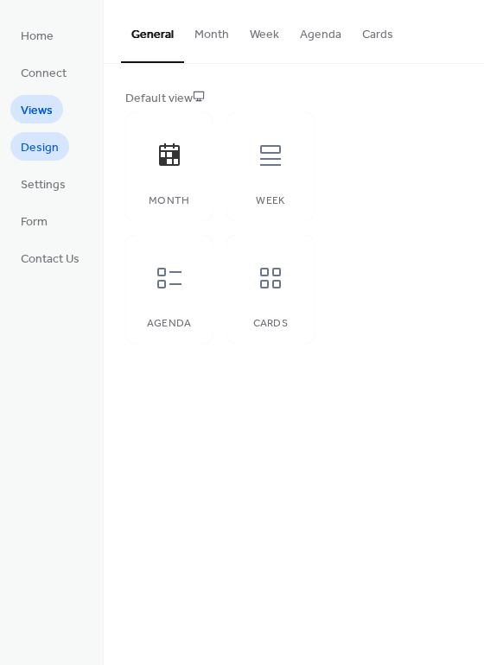
click at [47, 145] on span "Design" at bounding box center [40, 148] width 38 height 18
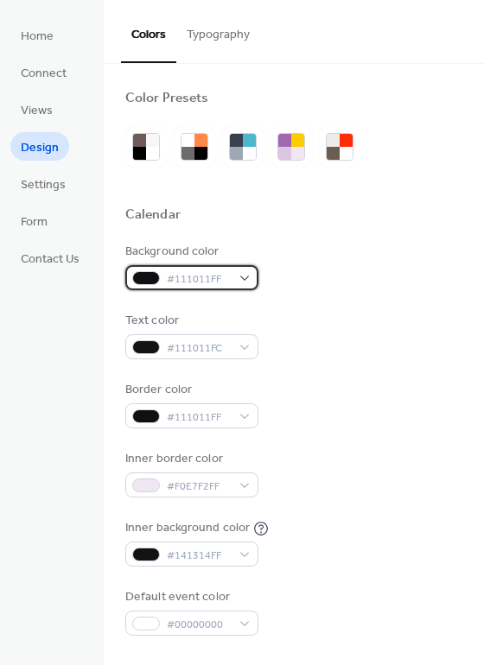
click at [227, 276] on span "#111011FF" at bounding box center [199, 279] width 64 height 18
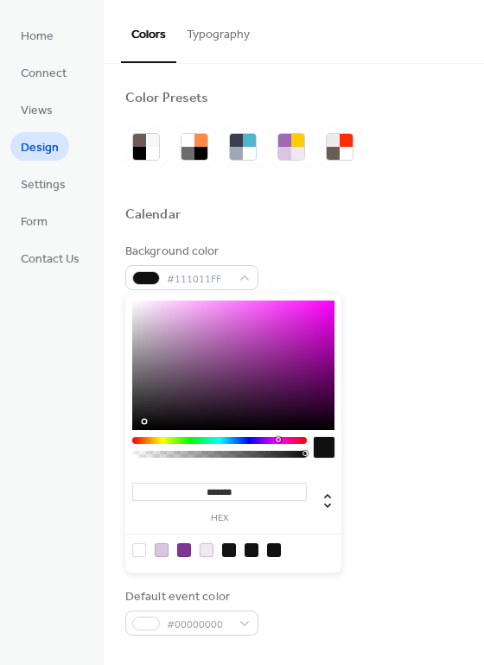
click at [206, 548] on div at bounding box center [206, 550] width 14 height 14
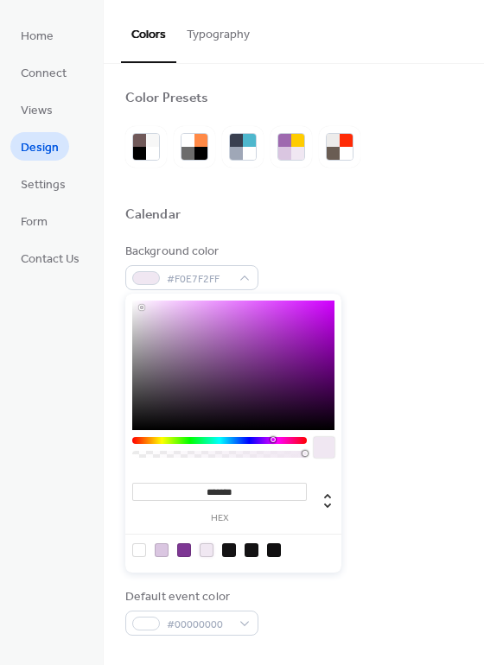
click at [273, 548] on div at bounding box center [274, 550] width 14 height 14
type input "*******"
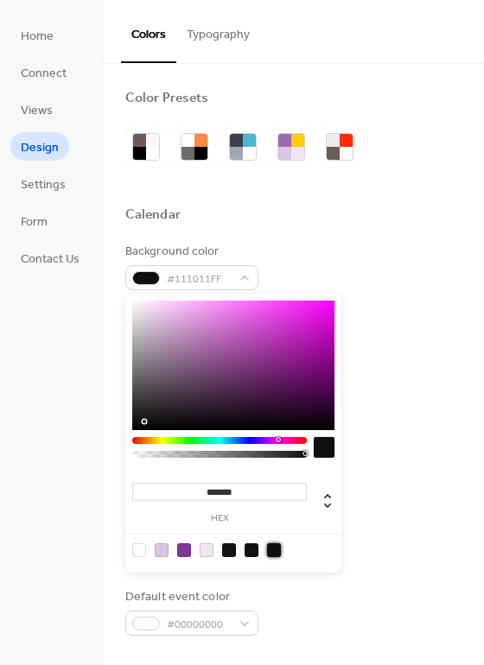
click at [419, 392] on div "Border color #111011FF" at bounding box center [293, 404] width 337 height 47
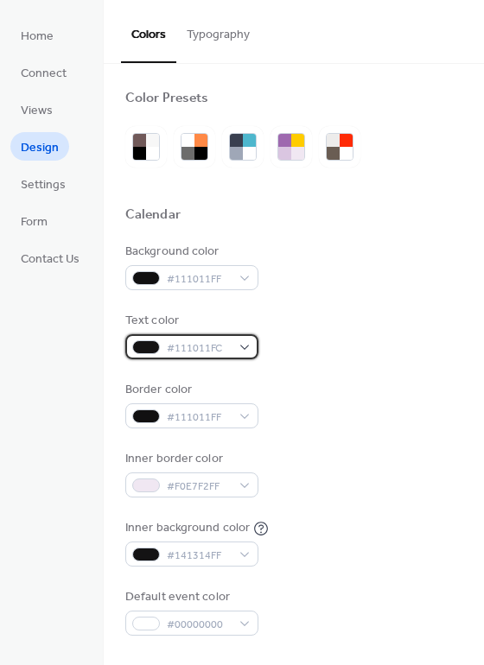
click at [200, 346] on span "#111011FC" at bounding box center [199, 348] width 64 height 18
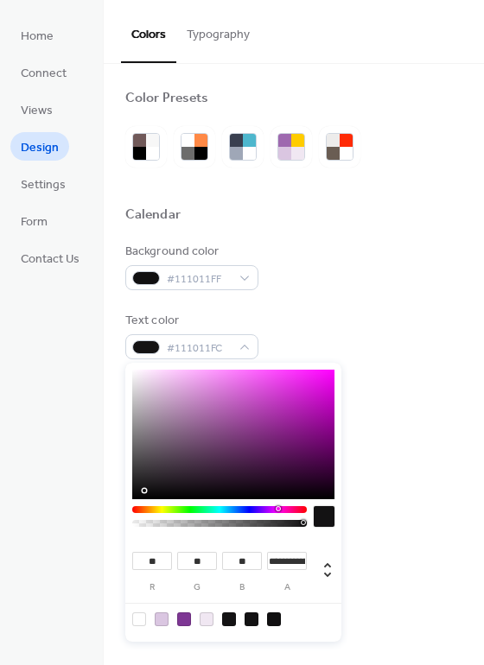
type input "***"
type input "**"
type input "***"
click at [226, 440] on div at bounding box center [233, 435] width 202 height 130
click at [136, 522] on div at bounding box center [219, 523] width 169 height 7
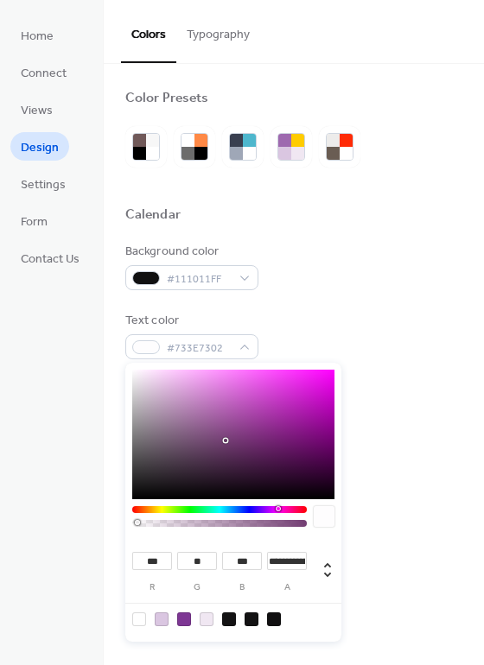
type input "**********"
click at [211, 522] on div at bounding box center [219, 523] width 169 height 7
type input "***"
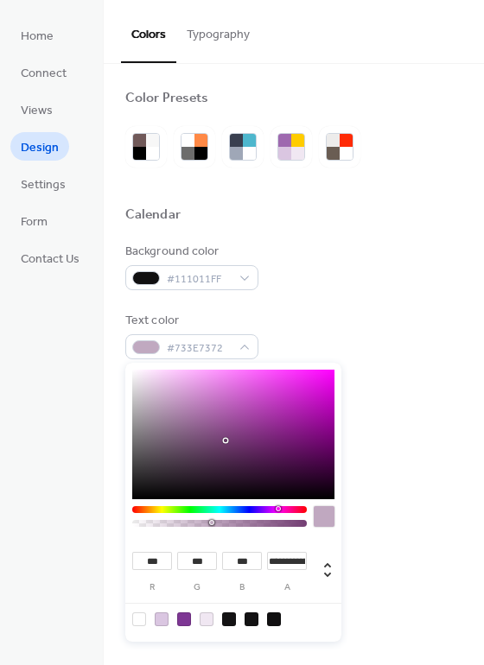
click at [137, 373] on div at bounding box center [233, 435] width 202 height 130
type input "**"
type input "*"
type input "**"
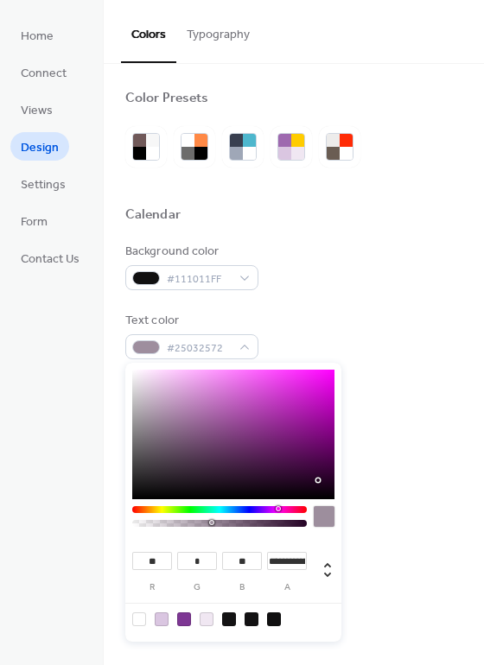
type input "**"
type input "*"
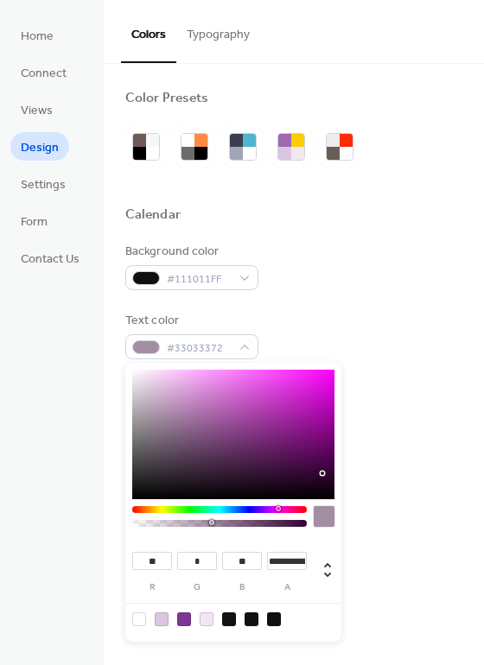
type input "**"
drag, startPoint x: 320, startPoint y: 480, endPoint x: 321, endPoint y: 467, distance: 13.0
click at [321, 467] on div at bounding box center [233, 435] width 202 height 130
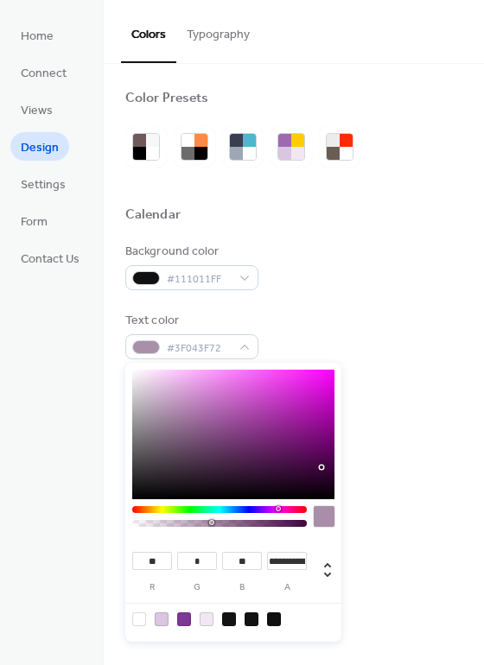
click at [366, 465] on div "Inner border color #F0E7F2FF" at bounding box center [293, 473] width 337 height 47
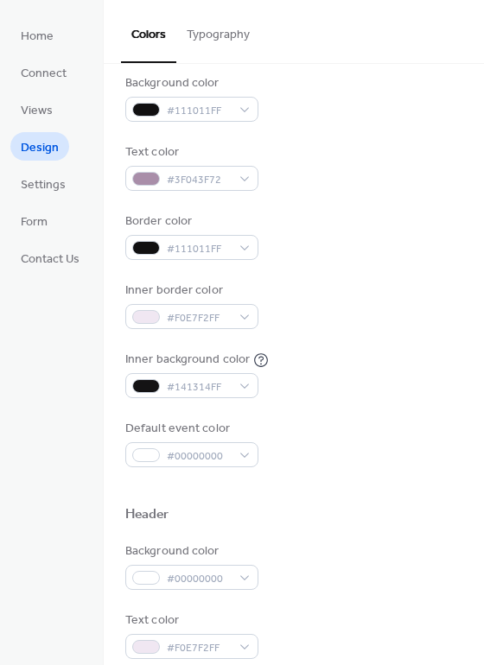
scroll to position [173, 0]
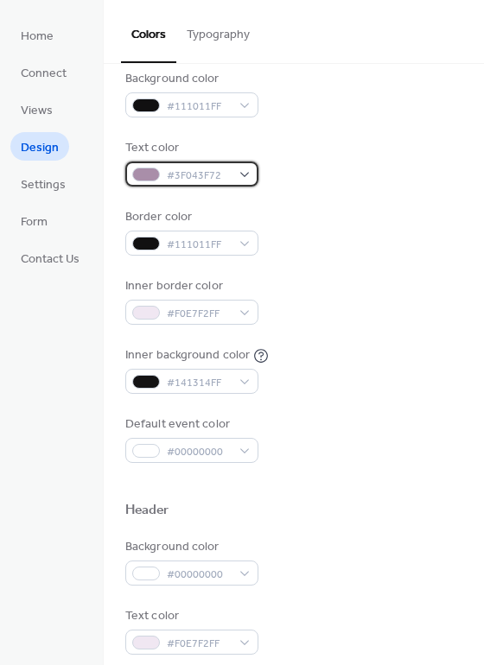
click at [238, 171] on div "#3F043F72" at bounding box center [191, 173] width 133 height 25
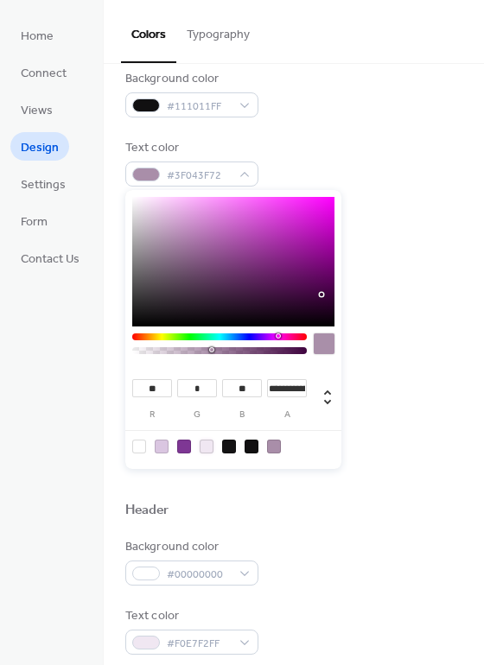
click at [204, 447] on div at bounding box center [206, 446] width 14 height 14
type input "***"
type input "*"
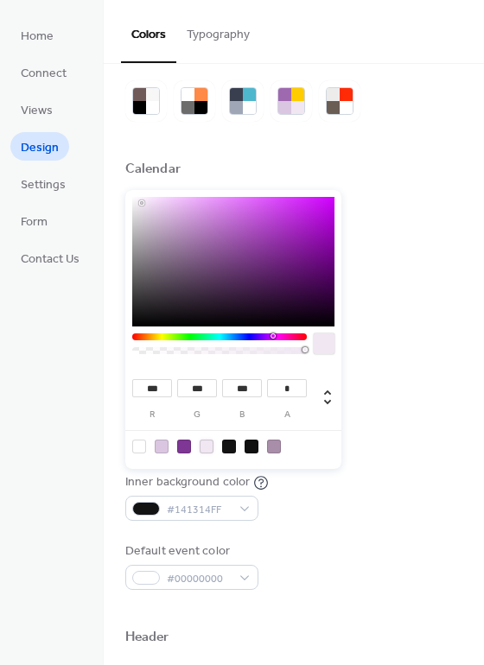
scroll to position [0, 0]
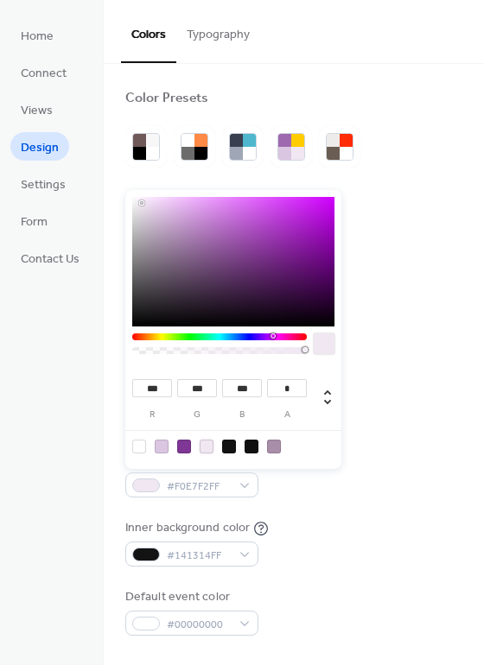
click at [387, 364] on div "Background color #111011FF Text color #F0E7F2FF Border color #111011FF Inner bo…" at bounding box center [293, 439] width 337 height 393
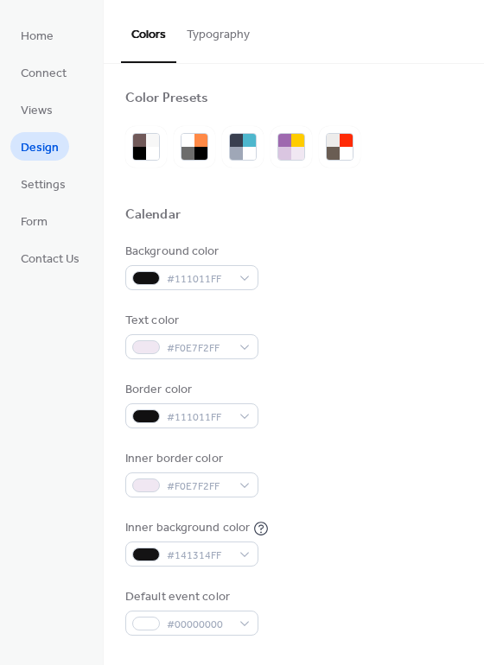
click at [218, 36] on button "Typography" at bounding box center [218, 30] width 84 height 61
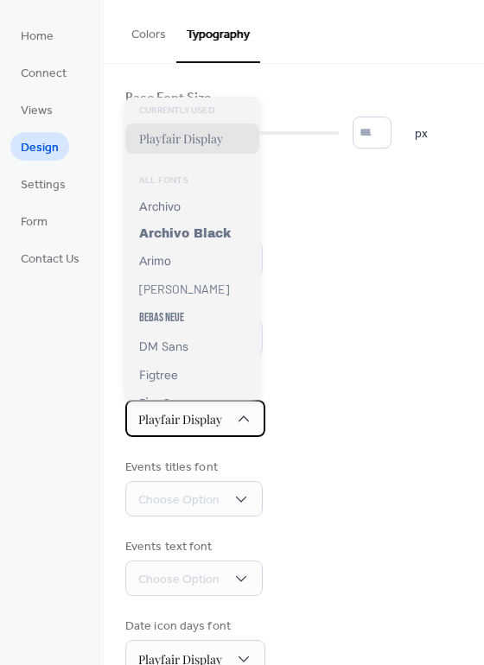
click at [221, 418] on span "Playfair Display" at bounding box center [180, 419] width 84 height 16
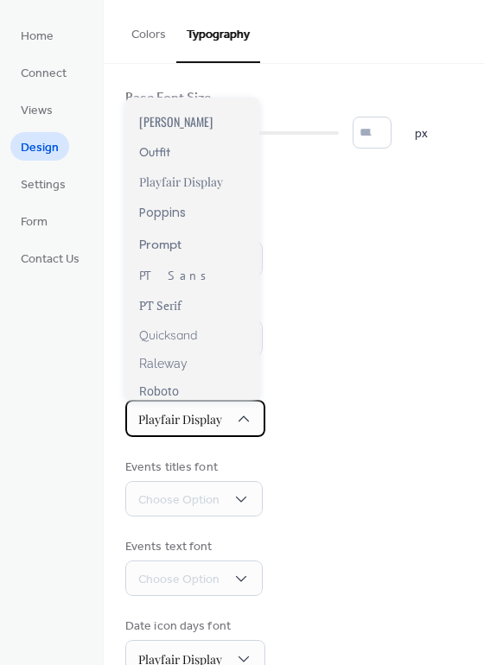
scroll to position [1036, 0]
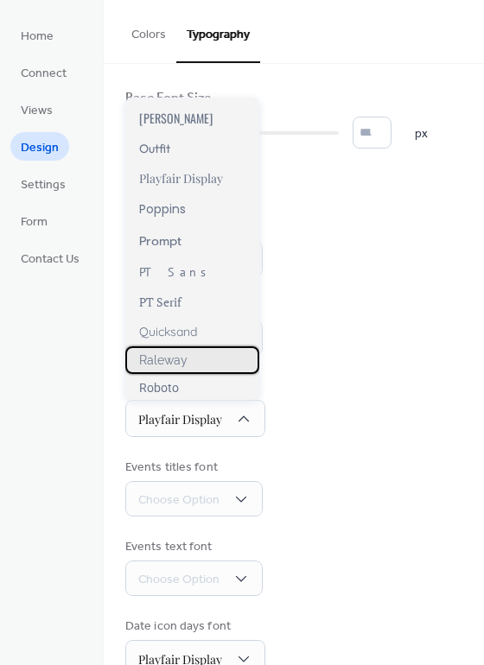
click at [172, 356] on span "Raleway" at bounding box center [163, 360] width 48 height 14
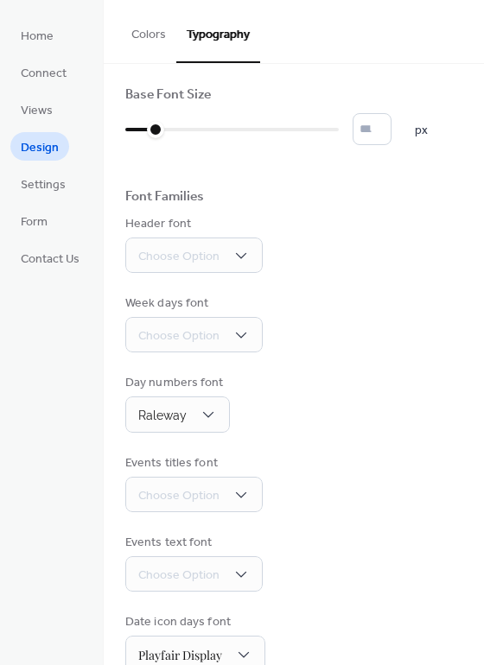
scroll to position [0, 0]
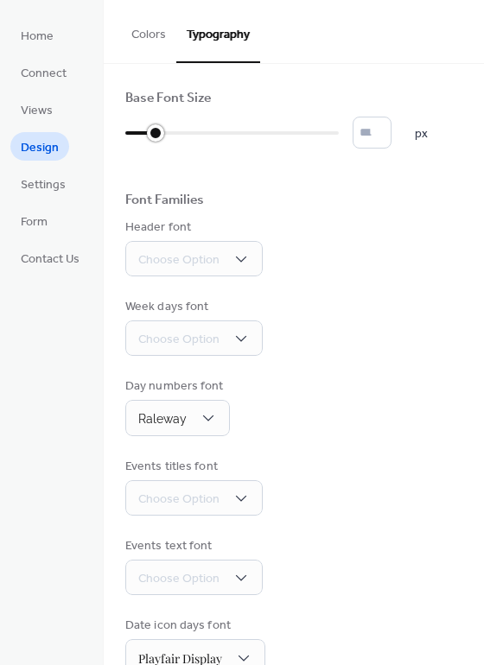
drag, startPoint x: 155, startPoint y: 132, endPoint x: 168, endPoint y: 130, distance: 13.1
click at [155, 130] on div at bounding box center [140, 133] width 30 height 28
type input "*"
click at [153, 130] on div at bounding box center [153, 133] width 56 height 28
